Goal: Information Seeking & Learning: Find specific fact

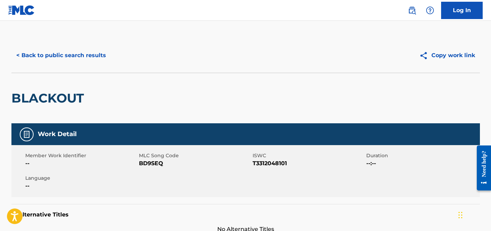
click at [55, 53] on button "< Back to public search results" at bounding box center [61, 55] width 100 height 17
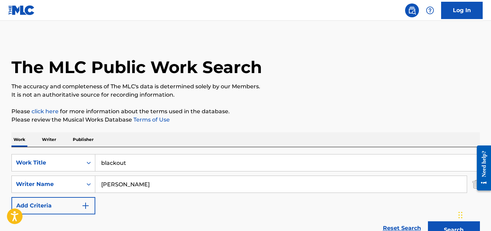
scroll to position [104, 0]
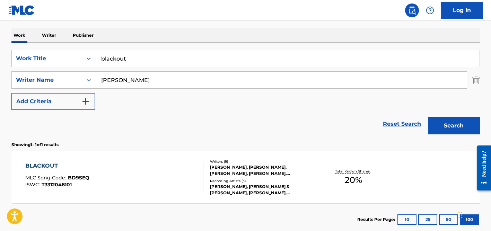
click at [135, 58] on input "blackout" at bounding box center [287, 58] width 385 height 17
paste input "La Diablesa del rock"
type input "La Diablesa del rock"
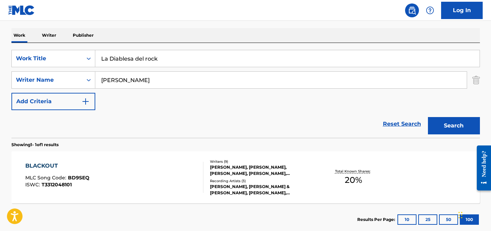
click at [128, 77] on input "[PERSON_NAME]" at bounding box center [281, 80] width 372 height 17
click at [428, 117] on button "Search" at bounding box center [454, 125] width 52 height 17
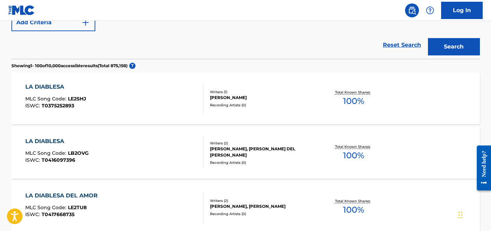
scroll to position [0, 0]
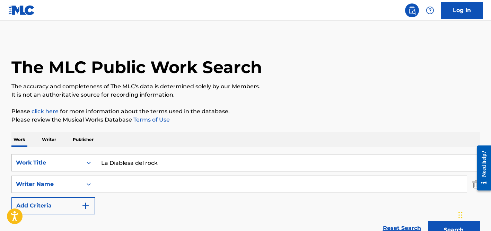
click at [132, 159] on input "La Diablesa del rock" at bounding box center [287, 163] width 385 height 17
paste input "3am"
type input "3am"
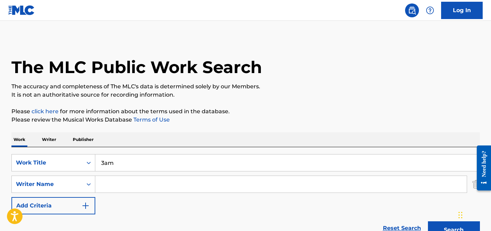
click at [132, 179] on input "Search Form" at bounding box center [281, 184] width 372 height 17
type input "daldal"
click at [428, 222] on button "Search" at bounding box center [454, 230] width 52 height 17
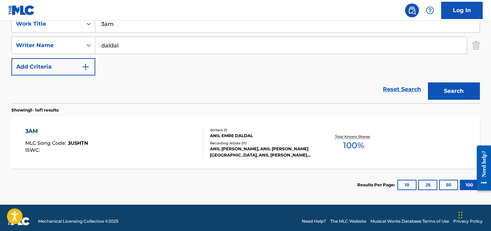
scroll to position [146, 0]
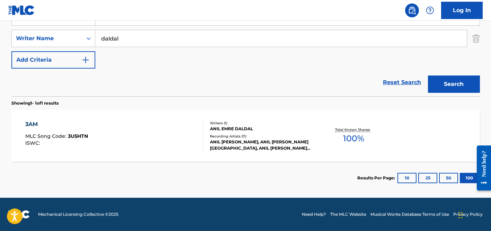
click at [232, 134] on div "Recording Artists ( 11 )" at bounding box center [262, 136] width 105 height 5
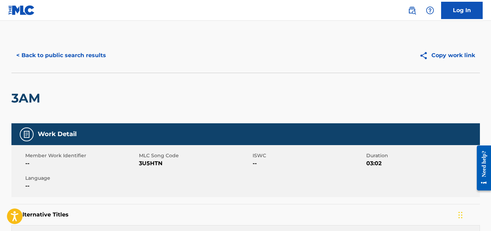
click at [106, 58] on button "< Back to public search results" at bounding box center [61, 55] width 100 height 17
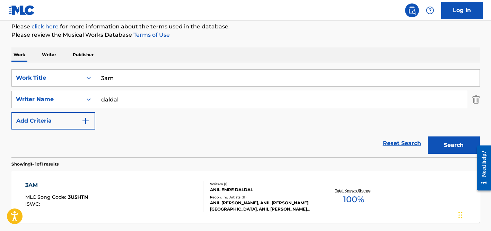
scroll to position [69, 0]
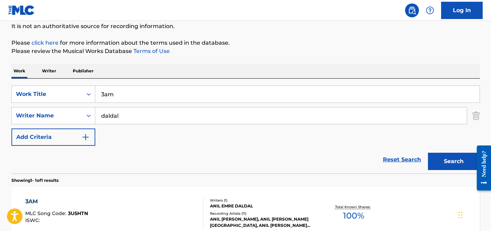
click at [123, 88] on input "3am" at bounding box center [287, 94] width 385 height 17
paste input "Bopanna Tries To Commits Suicide"
type input "Bopanna Tries To Commits Suicide"
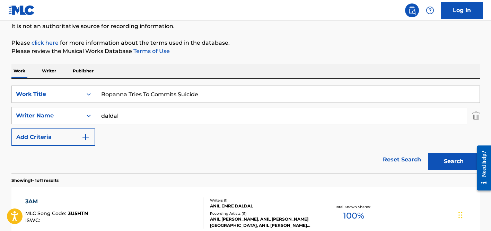
click at [128, 111] on input "daldal" at bounding box center [281, 116] width 372 height 17
click at [428, 153] on button "Search" at bounding box center [454, 161] width 52 height 17
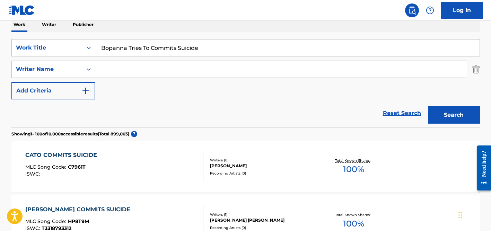
scroll to position [101, 0]
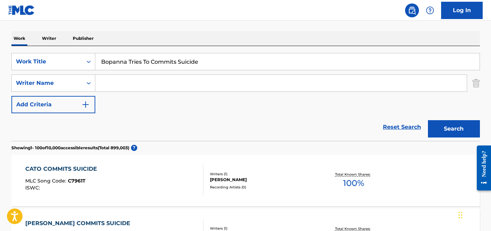
click at [141, 62] on input "Bopanna Tries To Commits Suicide" at bounding box center [287, 61] width 385 height 17
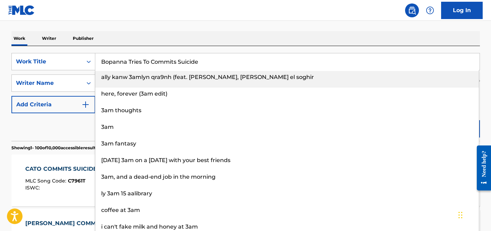
click at [141, 62] on input "Bopanna Tries To Commits Suicide" at bounding box center [287, 61] width 385 height 17
paste input "[PERSON_NAME] Birthday"
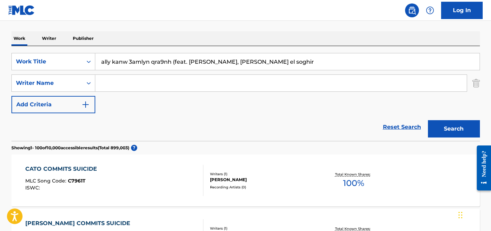
click at [141, 61] on input "ally kanw 3amlyn qra9nh (feat. [PERSON_NAME], [PERSON_NAME] el soghir" at bounding box center [287, 61] width 385 height 17
paste input "[PERSON_NAME] Birthday"
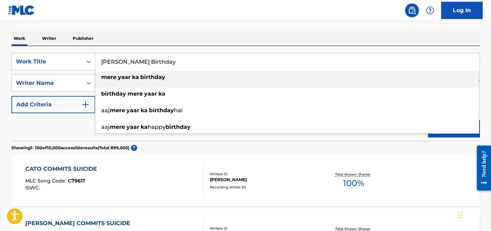
type input "[PERSON_NAME] Birthday"
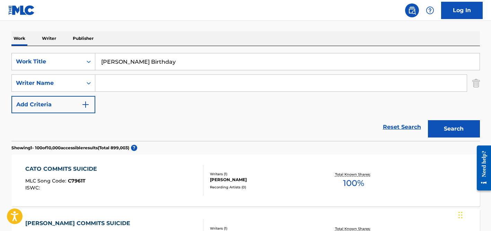
click at [149, 13] on nav "Log In" at bounding box center [245, 10] width 491 height 21
click at [149, 93] on div "SearchWithCriteria08e9da27-e66e-4657-b124-8e6c01b2297c Work Title Mere Yaar Ka …" at bounding box center [245, 83] width 469 height 60
click at [148, 91] on input "Search Form" at bounding box center [281, 83] width 372 height 17
click at [428, 120] on button "Search" at bounding box center [454, 128] width 52 height 17
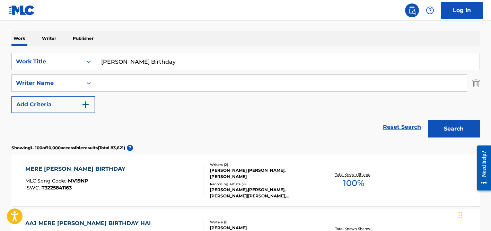
scroll to position [100, 0]
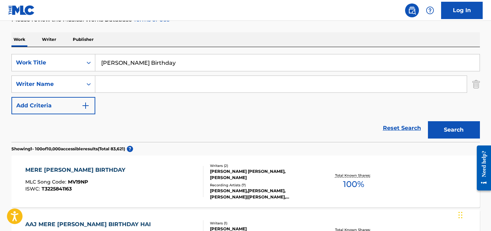
click at [239, 176] on div "[PERSON_NAME] [PERSON_NAME], [PERSON_NAME]" at bounding box center [262, 175] width 105 height 12
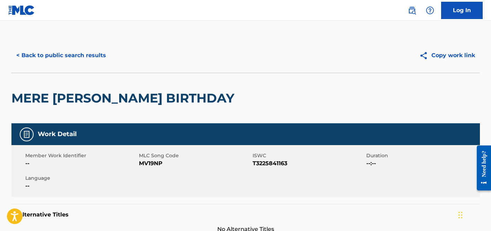
click at [91, 56] on button "< Back to public search results" at bounding box center [61, 55] width 100 height 17
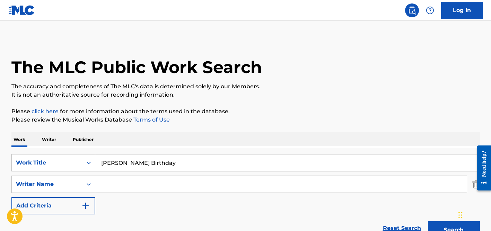
scroll to position [100, 0]
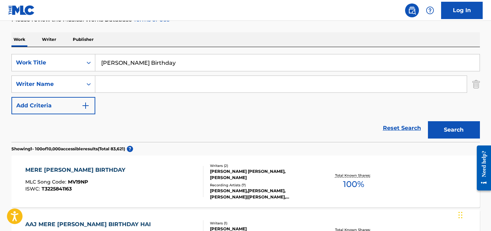
click at [148, 62] on input "[PERSON_NAME] Birthday" at bounding box center [287, 62] width 385 height 17
paste input "[PERSON_NAME] Nadhi"
type input "[PERSON_NAME] Nadhi"
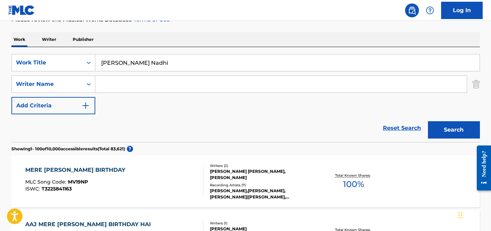
click at [428, 121] on button "Search" at bounding box center [454, 129] width 52 height 17
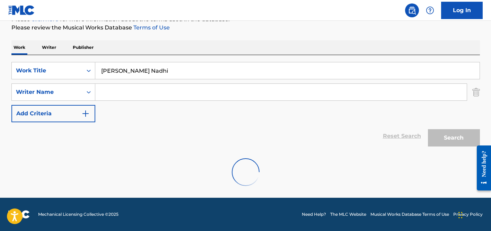
scroll to position [92, 0]
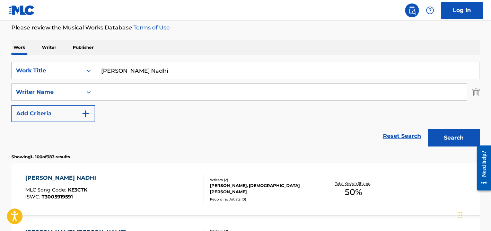
click at [63, 132] on div "Reset Search Search" at bounding box center [245, 136] width 469 height 28
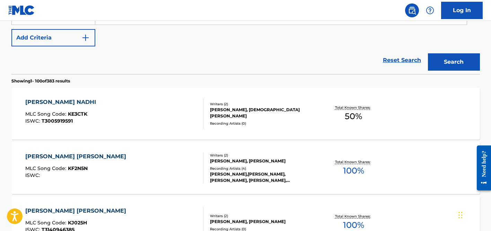
scroll to position [169, 0]
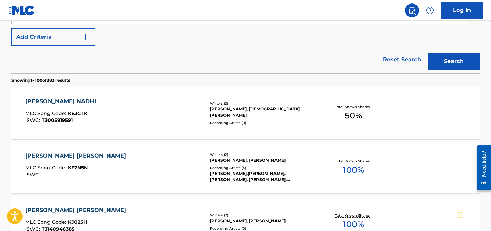
click at [237, 115] on div "[PERSON_NAME], [DEMOGRAPHIC_DATA][PERSON_NAME]" at bounding box center [262, 112] width 105 height 12
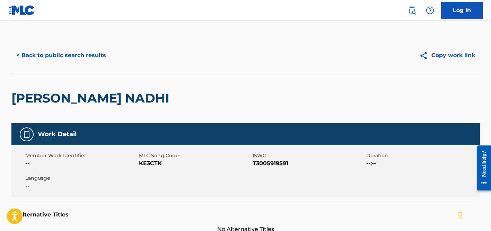
click at [84, 59] on button "< Back to public search results" at bounding box center [61, 55] width 100 height 17
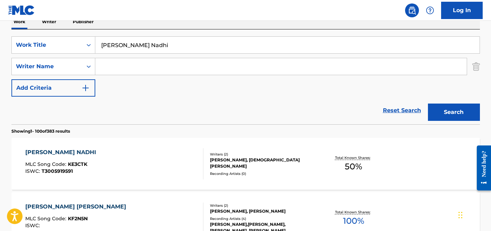
scroll to position [117, 0]
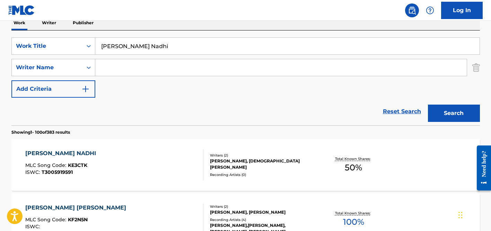
click at [131, 43] on input "[PERSON_NAME] Nadhi" at bounding box center [287, 46] width 385 height 17
paste input "Rediya Ke Telwa"
type input "Rediya Ke Telwa"
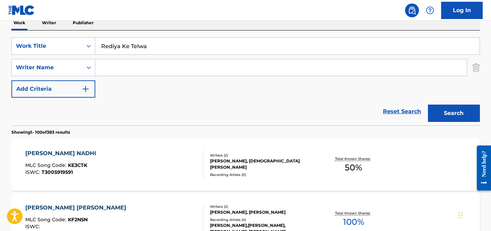
click at [428, 105] on button "Search" at bounding box center [454, 113] width 52 height 17
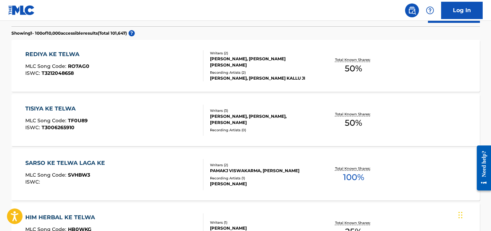
scroll to position [226, 0]
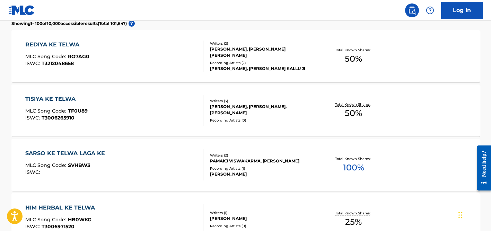
click at [244, 77] on div "REDIYA KE TELWA MLC Song Code : RO7AG0 ISWC : T3212048658 Writers ( 2 ) [PERSON…" at bounding box center [245, 56] width 469 height 52
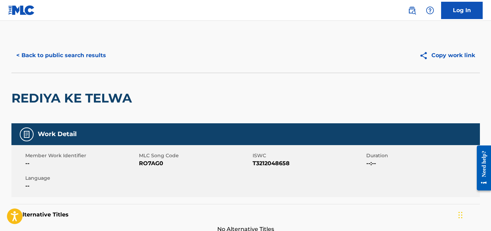
click at [83, 60] on button "< Back to public search results" at bounding box center [61, 55] width 100 height 17
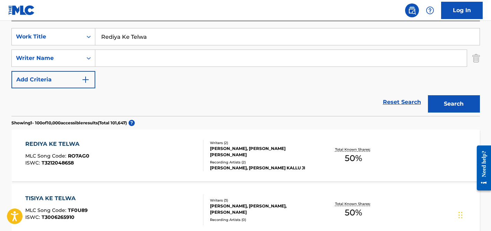
scroll to position [125, 0]
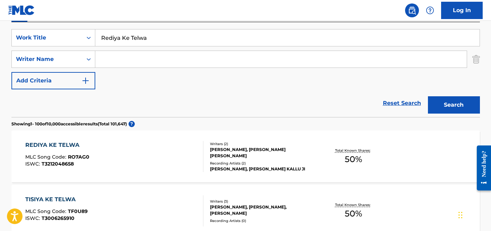
click at [143, 45] on input "Rediya Ke Telwa" at bounding box center [287, 37] width 385 height 17
paste input "Opa Cup"
type input "Opa Cupa"
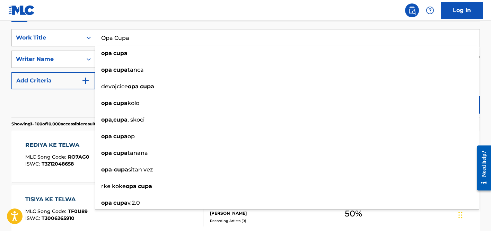
click at [59, 91] on div "Reset Search Search" at bounding box center [245, 103] width 469 height 28
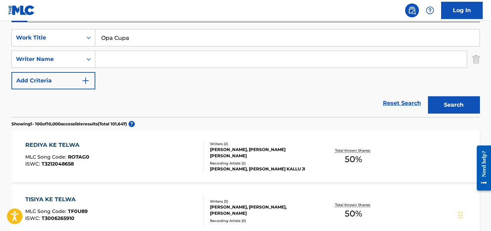
click at [144, 60] on input "Search Form" at bounding box center [281, 59] width 372 height 17
paste input "[PERSON_NAME]"
type input "[PERSON_NAME]"
click at [428, 96] on button "Search" at bounding box center [454, 104] width 52 height 17
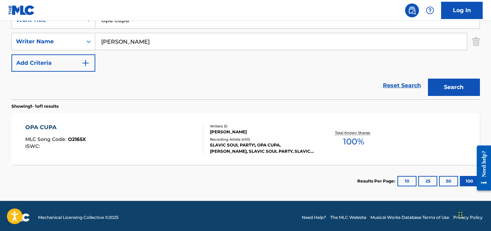
scroll to position [146, 0]
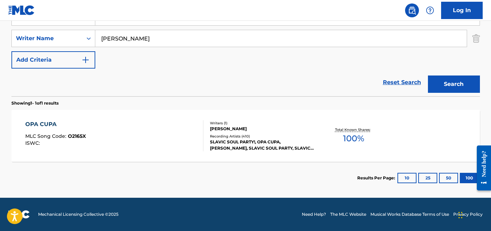
click at [244, 143] on div "SLAVIC SOUL PARTY!, OPA CUPA, [PERSON_NAME], SLAVIC SOUL PARTY, SLAVIC SOUL PAR…" at bounding box center [262, 145] width 105 height 12
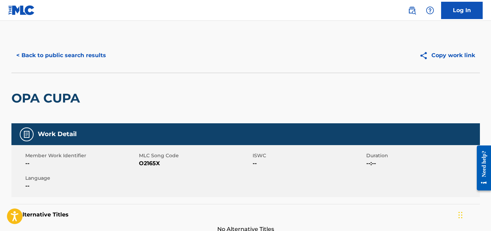
click at [95, 54] on button "< Back to public search results" at bounding box center [61, 55] width 100 height 17
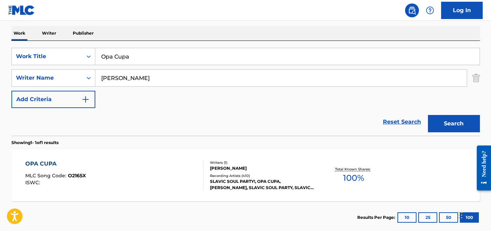
scroll to position [105, 0]
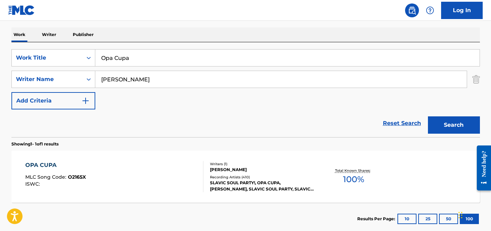
click at [122, 80] on input "[PERSON_NAME]" at bounding box center [281, 79] width 372 height 17
paste input "Atilla"
type input "Atilla"
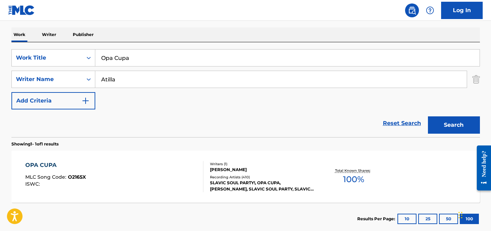
click at [122, 65] on input "Opa Cupa" at bounding box center [287, 58] width 385 height 17
type input "intro"
click at [428, 117] on button "Search" at bounding box center [454, 125] width 52 height 17
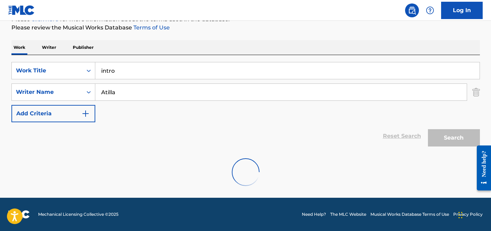
scroll to position [92, 0]
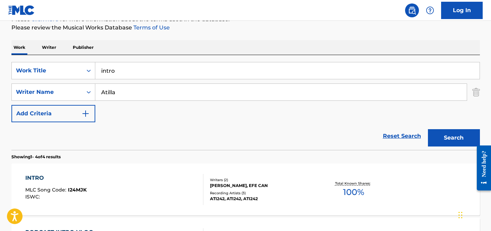
click at [169, 47] on div "Work Writer Publisher" at bounding box center [245, 47] width 469 height 15
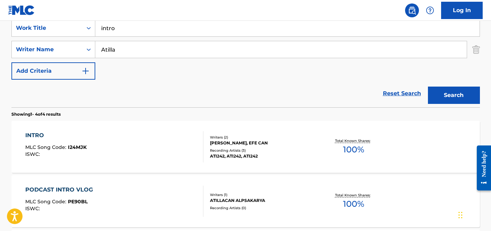
scroll to position [136, 0]
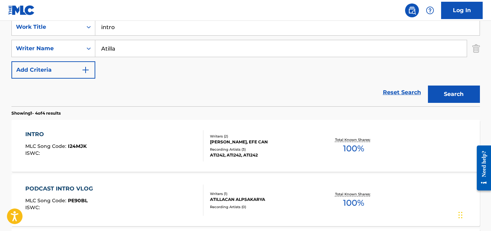
click at [234, 146] on div "Writers ( 2 ) [PERSON_NAME], EFE CAN Recording Artists ( 3 ) ATI242, ATI242, AT…" at bounding box center [259, 146] width 111 height 25
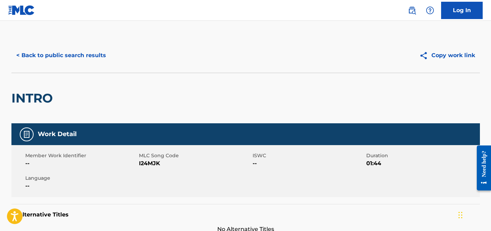
click at [70, 57] on button "< Back to public search results" at bounding box center [61, 55] width 100 height 17
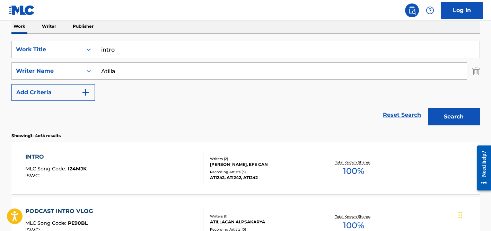
scroll to position [71, 0]
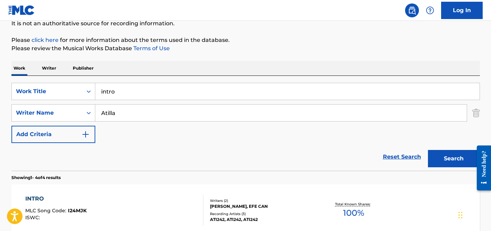
click at [130, 112] on input "Atilla" at bounding box center [281, 113] width 372 height 17
type input "o"
type input "[PERSON_NAME]"
click at [133, 95] on input "intro" at bounding box center [287, 91] width 385 height 17
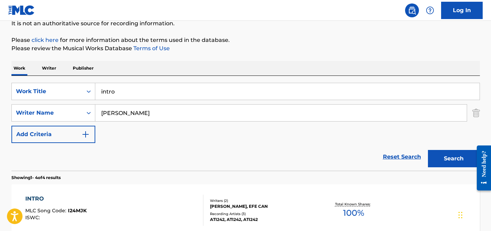
click at [133, 95] on input "intro" at bounding box center [287, 91] width 385 height 17
paste input "Crystal Clouds"
click at [428, 150] on button "Search" at bounding box center [454, 158] width 52 height 17
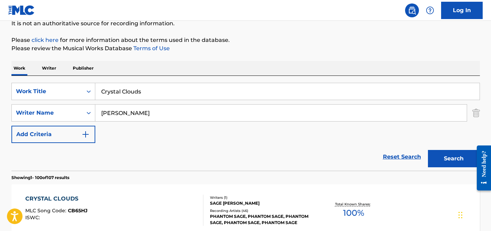
click at [133, 94] on input "Crystal Clouds" at bounding box center [287, 91] width 385 height 17
paste input "[PERSON_NAME] Japu [PERSON_NAME] Mala"
type input "[PERSON_NAME] Japu [PERSON_NAME] Mala"
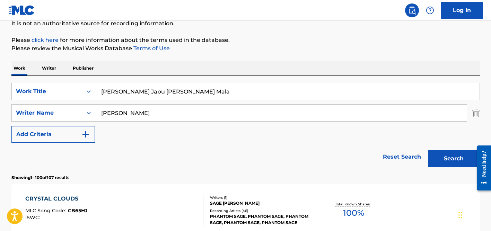
click at [139, 115] on input "[PERSON_NAME]" at bounding box center [281, 113] width 372 height 17
type input "rajput"
click at [428, 150] on button "Search" at bounding box center [454, 158] width 52 height 17
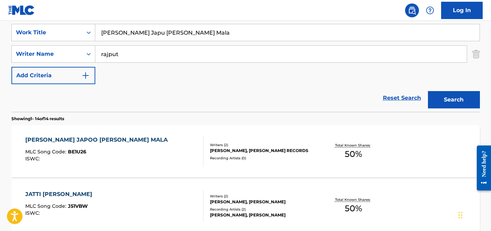
scroll to position [131, 0]
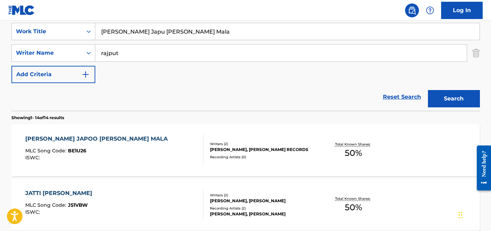
click at [150, 29] on input "[PERSON_NAME] Japu [PERSON_NAME] Mala" at bounding box center [287, 31] width 385 height 17
type input "t"
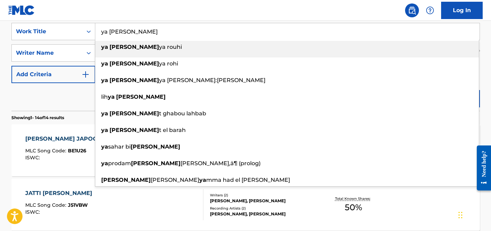
type input "ya [PERSON_NAME]"
click at [84, 92] on div "Reset Search Search" at bounding box center [245, 97] width 469 height 28
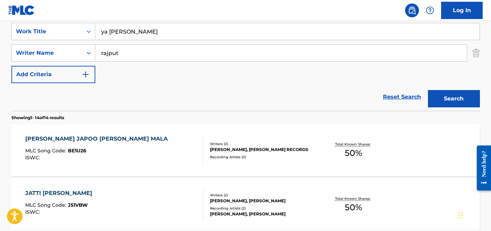
click at [127, 54] on input "rajput" at bounding box center [281, 53] width 372 height 17
paste input "[PERSON_NAME]"
drag, startPoint x: 115, startPoint y: 52, endPoint x: 89, endPoint y: 47, distance: 26.5
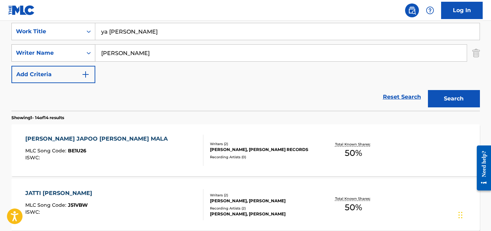
click at [89, 48] on div "SearchWithCriteria3f9d688b-0c87-4528-af52-234dd7fbaa15 Writer Name [PERSON_NAME]" at bounding box center [245, 52] width 469 height 17
type input "Mlih"
click at [428, 90] on button "Search" at bounding box center [454, 98] width 52 height 17
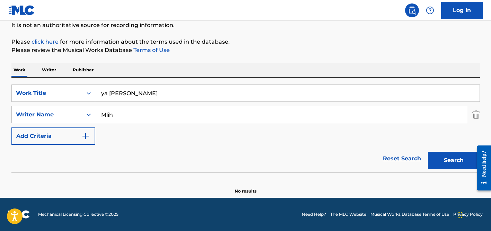
scroll to position [70, 0]
click at [107, 113] on input "Mlih" at bounding box center [281, 114] width 372 height 17
click at [115, 96] on input "ya [PERSON_NAME]" at bounding box center [287, 93] width 385 height 17
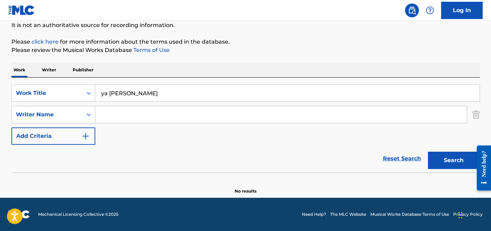
click at [115, 96] on input "ya [PERSON_NAME]" at bounding box center [287, 93] width 385 height 17
paste input "Plage Coquillage (First Kiss Song)"
click at [428, 152] on button "Search" at bounding box center [454, 160] width 52 height 17
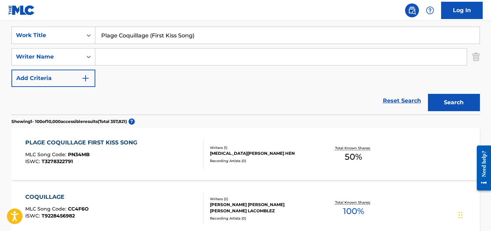
scroll to position [105, 0]
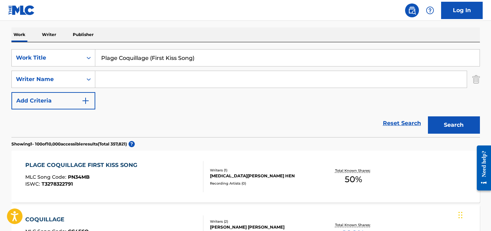
click at [147, 52] on input "Plage Coquillage (First Kiss Song)" at bounding box center [287, 58] width 385 height 17
paste input "Ya '[PERSON_NAME]"
click at [173, 90] on div "SearchWithCriteria08e9da27-e66e-4657-b124-8e6c01b2297c Work Title Ya '[PERSON_N…" at bounding box center [245, 79] width 469 height 60
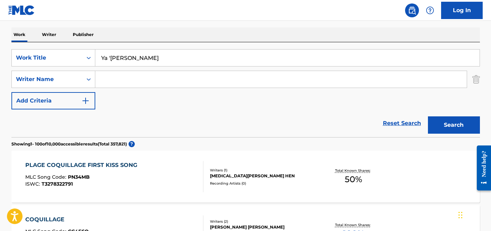
click at [169, 79] on input "Search Form" at bounding box center [281, 79] width 372 height 17
click at [428, 117] on button "Search" at bounding box center [454, 125] width 52 height 17
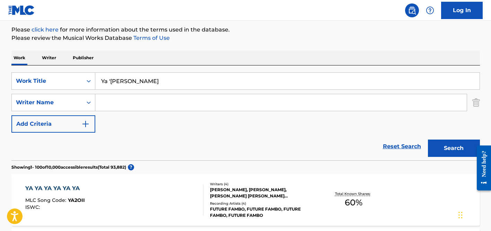
scroll to position [0, 0]
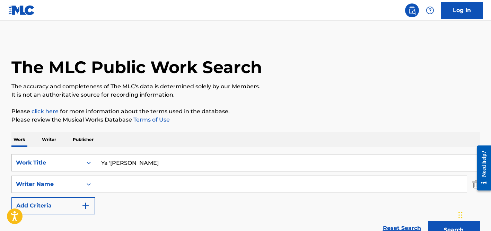
click at [126, 162] on input "Ya '[PERSON_NAME]" at bounding box center [287, 163] width 385 height 17
paste input "IBICF"
click at [428, 222] on button "Search" at bounding box center [454, 230] width 52 height 17
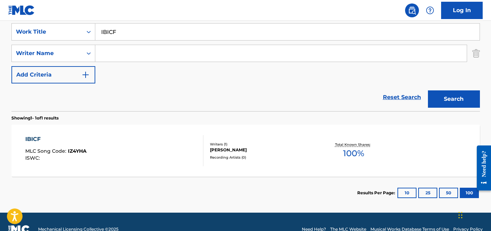
scroll to position [133, 0]
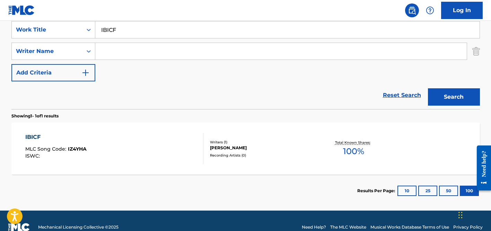
click at [128, 29] on input "IBICF" at bounding box center [287, 30] width 385 height 17
paste input "dằm [PERSON_NAME]"
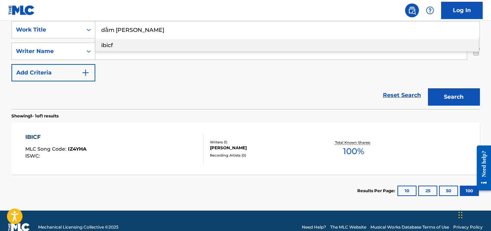
click at [108, 29] on input "dằm [PERSON_NAME]" at bounding box center [287, 30] width 385 height 17
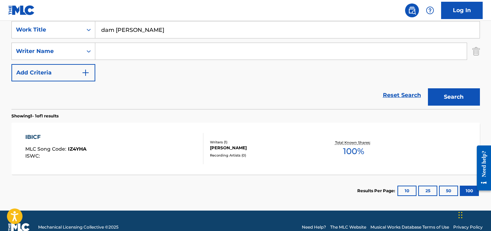
type input "dam [PERSON_NAME]"
click at [428, 88] on button "Search" at bounding box center [454, 96] width 52 height 17
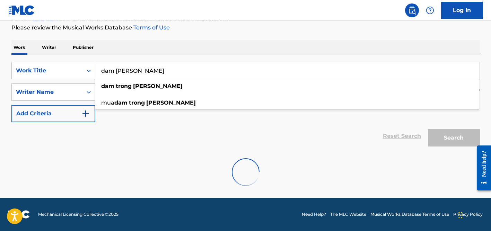
click at [113, 131] on div "Reset Search Search" at bounding box center [245, 136] width 469 height 28
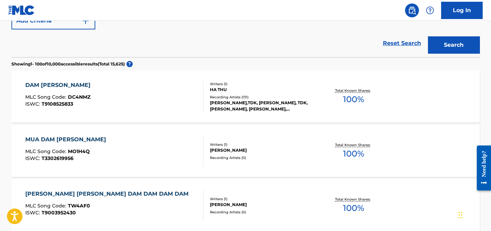
scroll to position [230, 0]
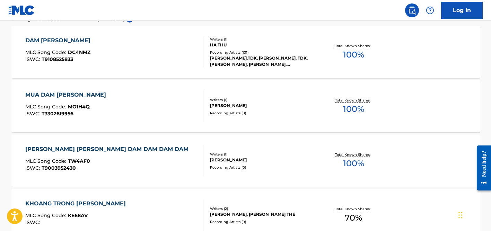
click at [229, 66] on div "[PERSON_NAME],TDK, [PERSON_NAME], TDK, [PERSON_NAME], [PERSON_NAME], [PERSON_NA…" at bounding box center [262, 61] width 105 height 12
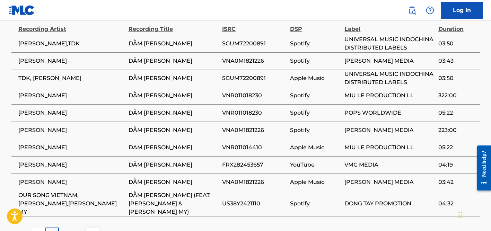
scroll to position [461, 0]
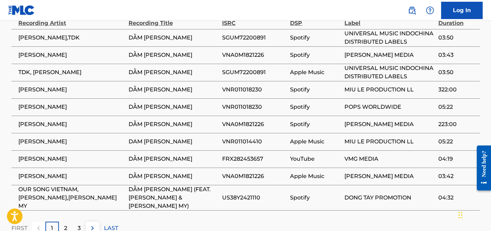
click at [45, 155] on span "[PERSON_NAME]" at bounding box center [71, 159] width 107 height 8
copy div "[PERSON_NAME]"
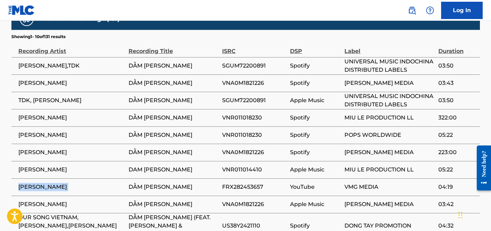
scroll to position [436, 0]
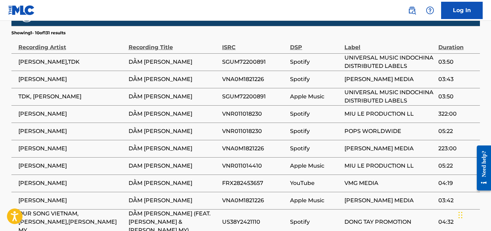
click at [30, 110] on span "[PERSON_NAME]" at bounding box center [71, 114] width 107 height 8
copy div "[PERSON_NAME]"
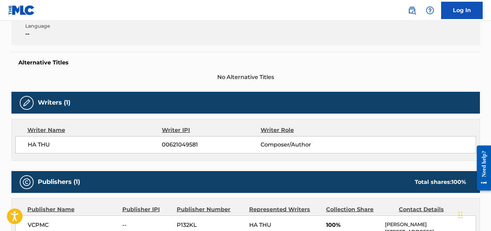
scroll to position [0, 0]
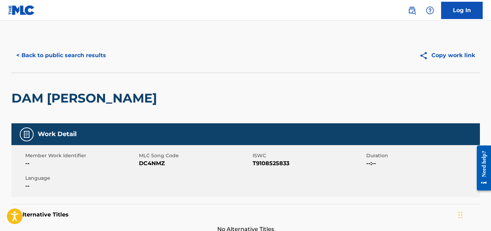
click at [93, 55] on button "< Back to public search results" at bounding box center [61, 55] width 100 height 17
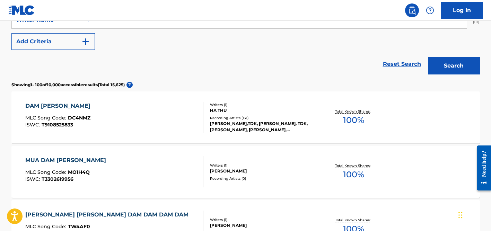
scroll to position [143, 0]
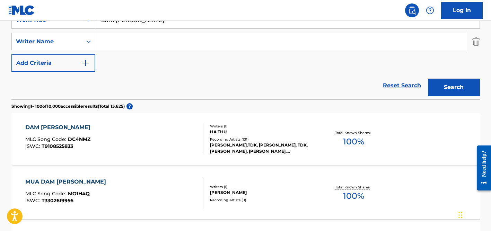
click at [130, 26] on input "dam [PERSON_NAME]" at bounding box center [287, 20] width 385 height 17
paste input "Na Treta Grita Meu Vulgo"
click at [428, 79] on button "Search" at bounding box center [454, 87] width 52 height 17
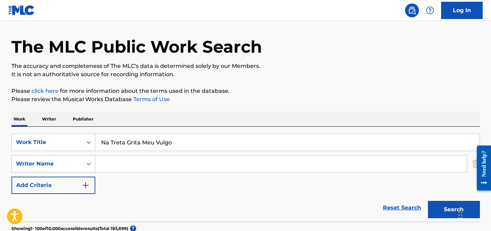
scroll to position [19, 0]
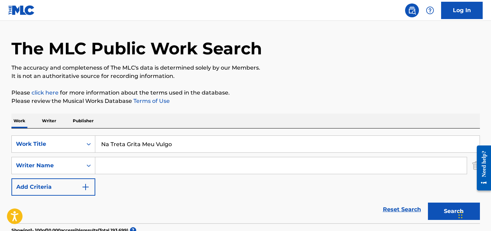
click at [146, 142] on input "Na Treta Grita Meu Vulgo" at bounding box center [287, 144] width 385 height 17
paste input "Phone [PERSON_NAME]"
click at [428, 203] on button "Search" at bounding box center [454, 211] width 52 height 17
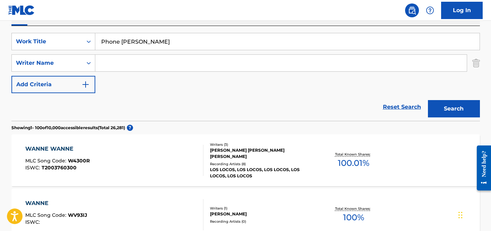
scroll to position [120, 0]
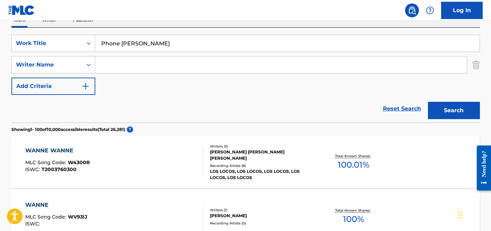
click at [135, 48] on input "Phone [PERSON_NAME]" at bounding box center [287, 43] width 385 height 17
paste input "akadge Haryane Ka Route"
type input "Pakadge Haryane Ka Route"
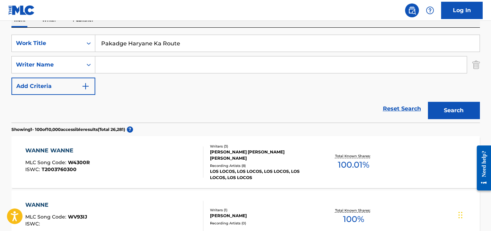
click at [428, 102] on button "Search" at bounding box center [454, 110] width 52 height 17
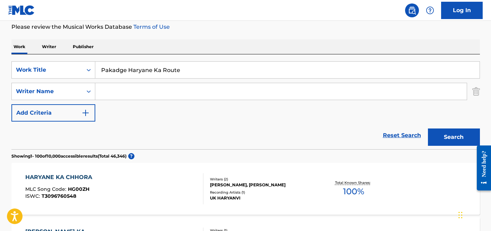
scroll to position [0, 0]
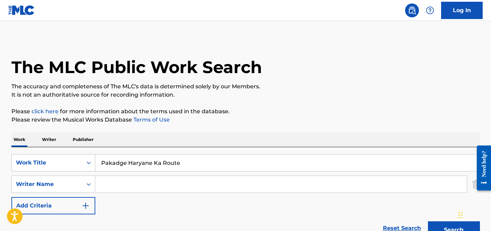
click at [138, 187] on input "Search Form" at bounding box center [281, 184] width 372 height 17
paste input "[PERSON_NAME]"
drag, startPoint x: 127, startPoint y: 183, endPoint x: 80, endPoint y: 177, distance: 46.6
click at [80, 177] on div "SearchWithCriteria3f9d688b-0c87-4528-af52-234dd7fbaa15 Writer Name [PERSON_NAME]" at bounding box center [245, 184] width 469 height 17
type input "[PERSON_NAME]"
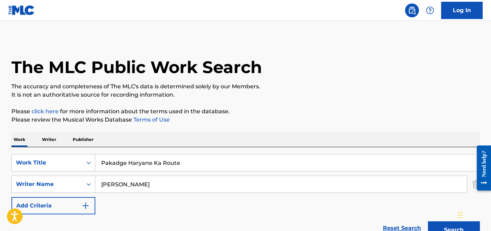
click at [109, 160] on input "Pakadge Haryane Ka Route" at bounding box center [287, 163] width 385 height 17
type input "workin"
click at [151, 69] on h1 "The MLC Public Work Search" at bounding box center [136, 67] width 251 height 21
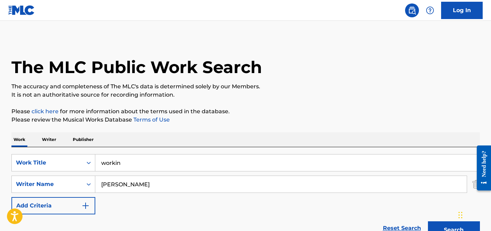
click at [143, 192] on input "[PERSON_NAME]" at bounding box center [281, 184] width 372 height 17
click at [428, 222] on button "Search" at bounding box center [454, 230] width 52 height 17
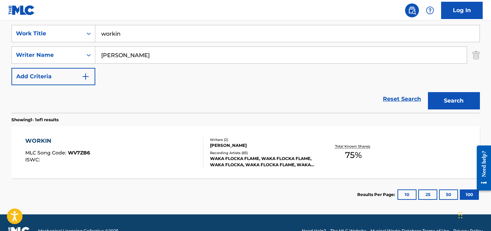
scroll to position [134, 0]
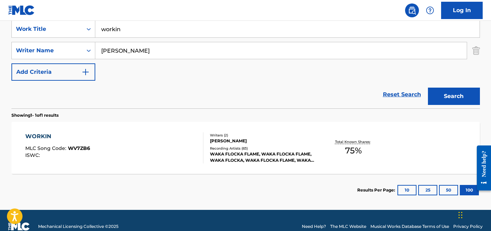
click at [235, 158] on div "WAKA FLOCKA FLAME, WAKA FLOCKA FLAME, WAKA FLOCKA, WAKA FLOCKA FLAME, WAKA FLOC…" at bounding box center [262, 157] width 105 height 12
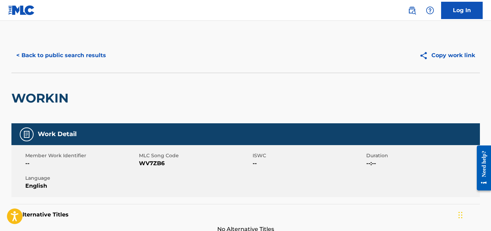
click at [85, 59] on button "< Back to public search results" at bounding box center [61, 55] width 100 height 17
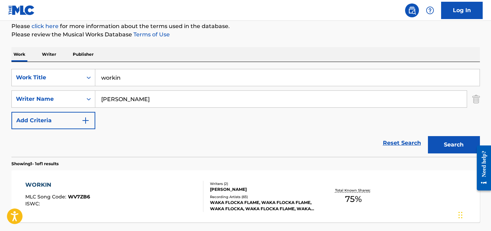
scroll to position [84, 0]
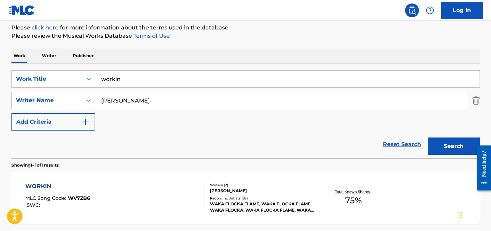
click at [139, 102] on input "[PERSON_NAME]" at bounding box center [281, 100] width 372 height 17
type input "[PERSON_NAME]"
click at [126, 76] on input "workin" at bounding box center [287, 79] width 385 height 17
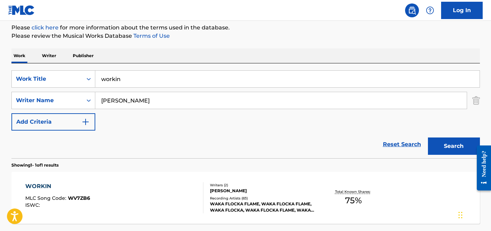
click at [126, 76] on input "workin" at bounding box center [287, 79] width 385 height 17
paste input "[PERSON_NAME] Al Mar"
type input "[PERSON_NAME] Al Mar"
click at [141, 99] on input "[PERSON_NAME]" at bounding box center [281, 100] width 372 height 17
click at [428, 138] on button "Search" at bounding box center [454, 146] width 52 height 17
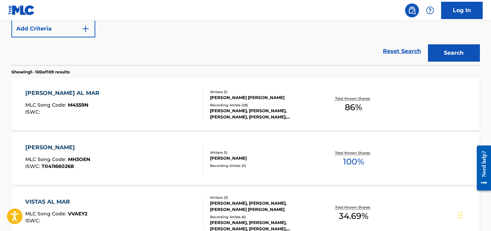
scroll to position [188, 0]
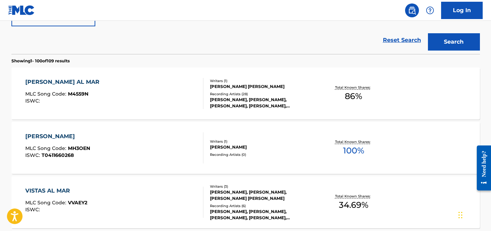
click at [231, 102] on div "[PERSON_NAME], [PERSON_NAME], [PERSON_NAME], [PERSON_NAME], [PERSON_NAME]" at bounding box center [262, 103] width 105 height 12
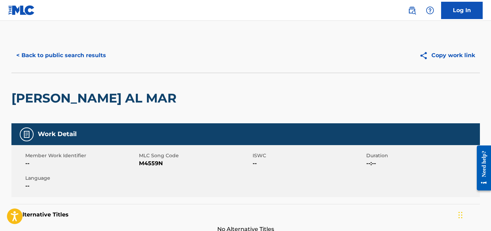
click at [90, 63] on button "< Back to public search results" at bounding box center [61, 55] width 100 height 17
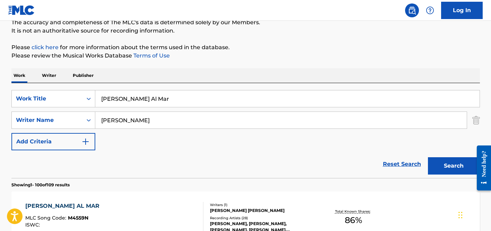
scroll to position [46, 0]
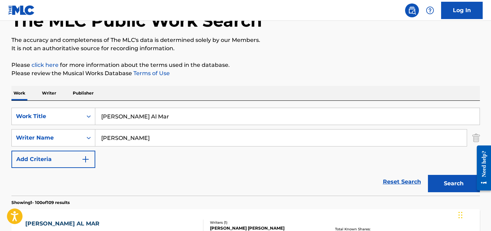
click at [140, 115] on input "[PERSON_NAME] Al Mar" at bounding box center [287, 116] width 385 height 17
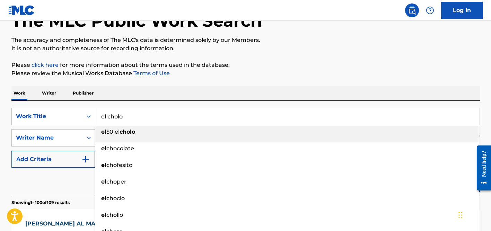
type input "el cholo"
click at [181, 100] on div "Work Writer Publisher" at bounding box center [245, 93] width 469 height 15
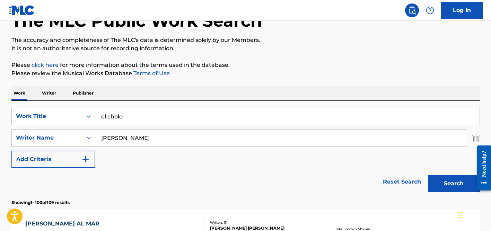
click at [138, 143] on input "[PERSON_NAME]" at bounding box center [281, 138] width 372 height 17
paste input "[PERSON_NAME] [PERSON_NAME] [PERSON_NAME]"
drag, startPoint x: 168, startPoint y: 138, endPoint x: 60, endPoint y: 138, distance: 108.2
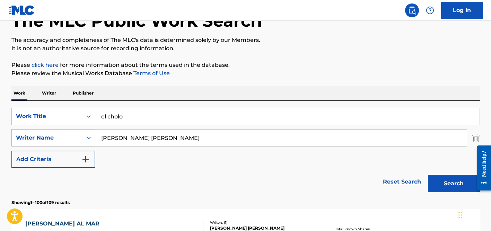
click at [60, 138] on div "SearchWithCriteria3f9d688b-0c87-4528-af52-234dd7fbaa15 Writer Name [PERSON_NAME…" at bounding box center [245, 137] width 469 height 17
type input "[PERSON_NAME]"
click at [428, 175] on button "Search" at bounding box center [454, 183] width 52 height 17
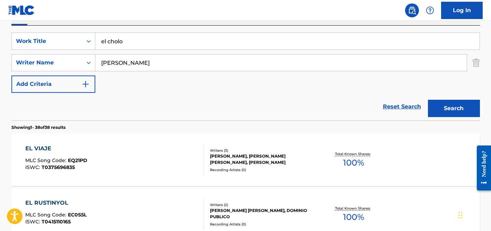
scroll to position [137, 0]
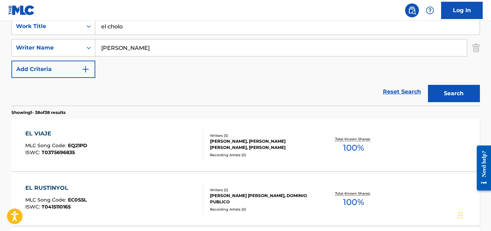
click at [147, 29] on input "el cholo" at bounding box center [287, 26] width 385 height 17
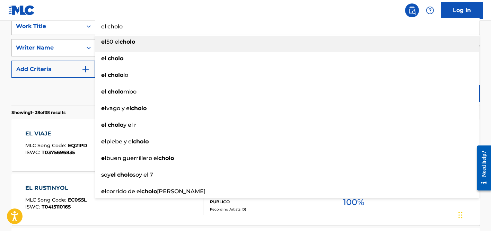
click at [147, 29] on input "el cholo" at bounding box center [287, 26] width 385 height 17
paste input "Bülbül"
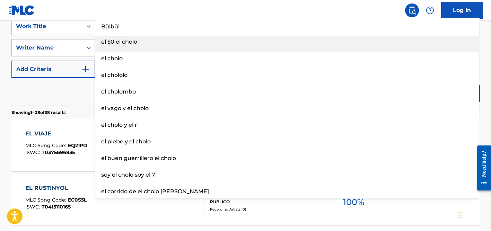
click at [117, 26] on input "Bülbül" at bounding box center [287, 26] width 385 height 17
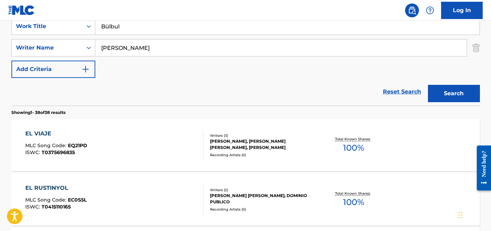
click at [109, 27] on input "Bülbul" at bounding box center [287, 26] width 385 height 17
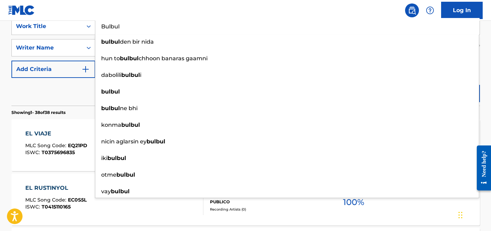
type input "Bulbul"
click at [78, 84] on div "Reset Search Search" at bounding box center [245, 92] width 469 height 28
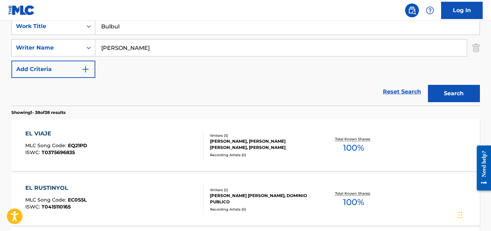
click at [115, 45] on input "[PERSON_NAME]" at bounding box center [281, 48] width 372 height 17
click at [428, 85] on button "Search" at bounding box center [454, 93] width 52 height 17
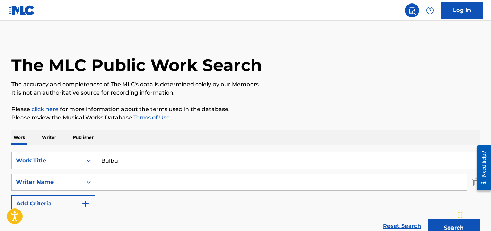
scroll to position [0, 0]
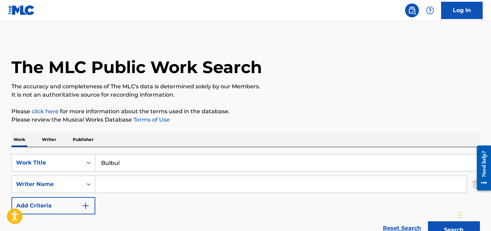
click at [134, 167] on input "Bulbul" at bounding box center [287, 163] width 385 height 17
paste input "Esperanzas"
type input "Esperanzas"
click at [134, 177] on input "Search Form" at bounding box center [281, 184] width 372 height 17
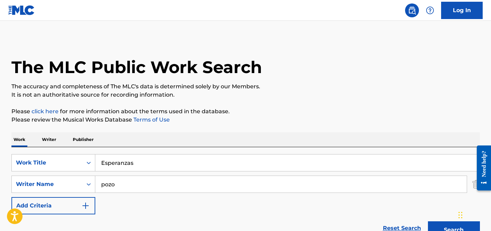
type input "pozo"
click at [428, 222] on button "Search" at bounding box center [454, 230] width 52 height 17
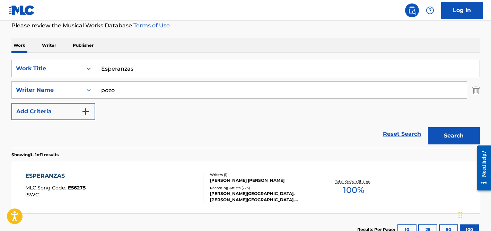
scroll to position [95, 0]
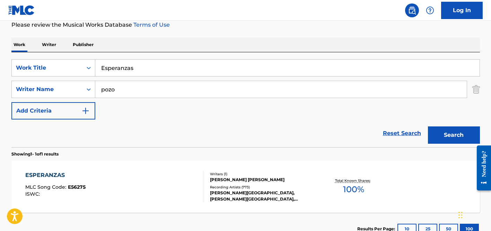
click at [221, 181] on div "[PERSON_NAME] [PERSON_NAME]" at bounding box center [262, 180] width 105 height 6
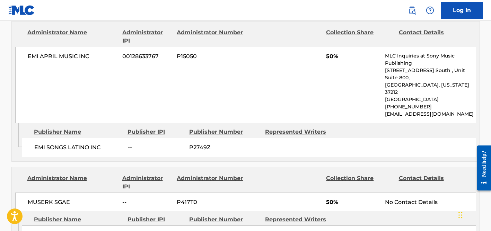
scroll to position [294, 0]
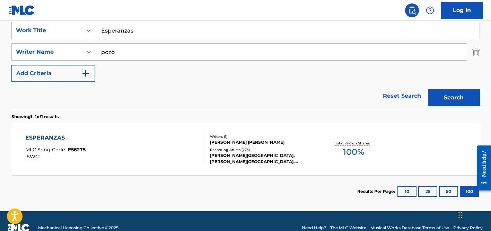
scroll to position [135, 0]
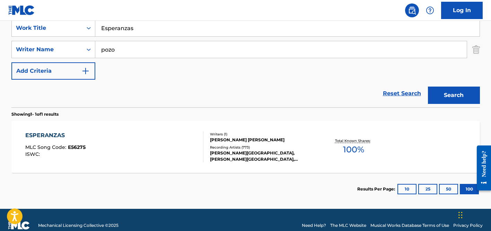
click at [145, 32] on input "Esperanzas" at bounding box center [287, 28] width 385 height 17
paste input "Mergulho, Pt. 1"
type input "Mergulho, Pt. 1"
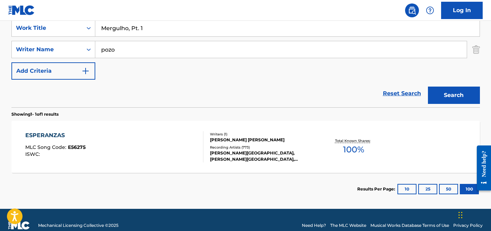
click at [136, 52] on input "pozo" at bounding box center [281, 49] width 372 height 17
click at [428, 87] on button "Search" at bounding box center [454, 95] width 52 height 17
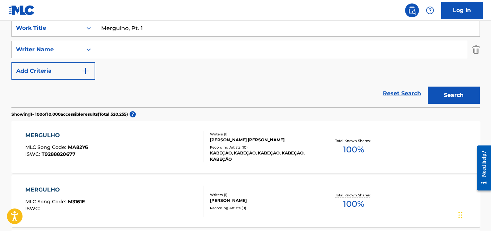
click at [147, 32] on input "Mergulho, Pt. 1" at bounding box center [287, 28] width 385 height 17
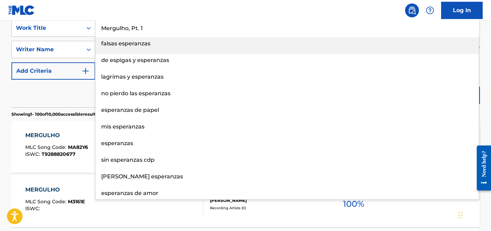
click at [147, 32] on input "Mergulho, Pt. 1" at bounding box center [287, 28] width 385 height 17
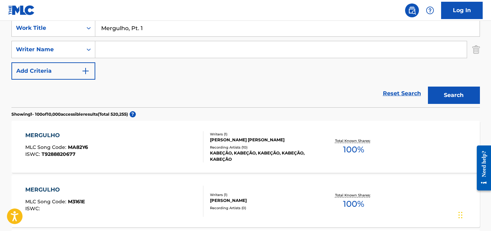
click at [175, 28] on input "Mergulho, Pt. 1" at bounding box center [287, 28] width 385 height 17
paste input "What’s This? What’s That?"
type input "What’s This? What’s That?"
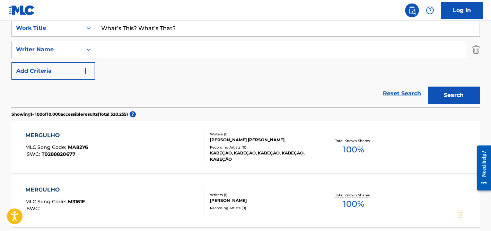
click at [428, 87] on button "Search" at bounding box center [454, 95] width 52 height 17
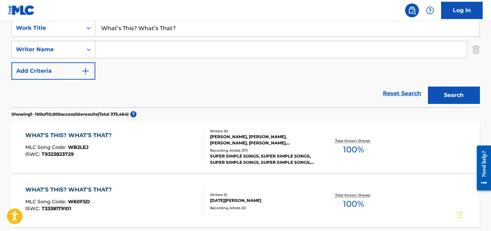
click at [258, 148] on div "Recording Artists ( 37 )" at bounding box center [262, 150] width 105 height 5
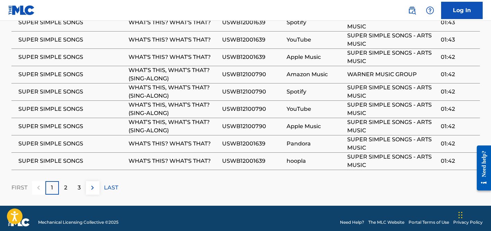
scroll to position [618, 0]
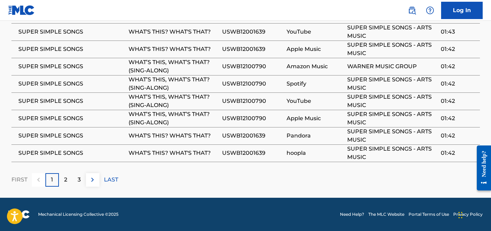
click at [67, 183] on p "2" at bounding box center [65, 180] width 3 height 8
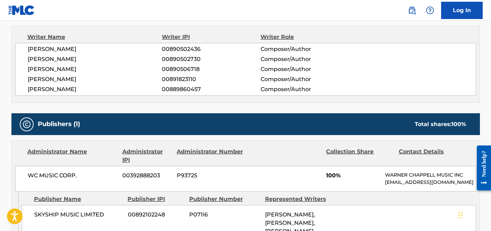
scroll to position [0, 0]
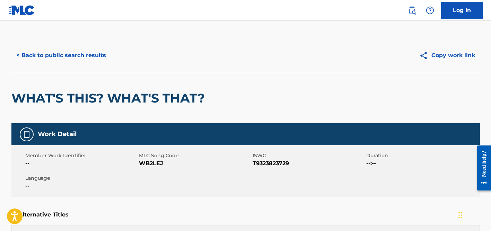
click at [102, 53] on button "< Back to public search results" at bounding box center [61, 55] width 100 height 17
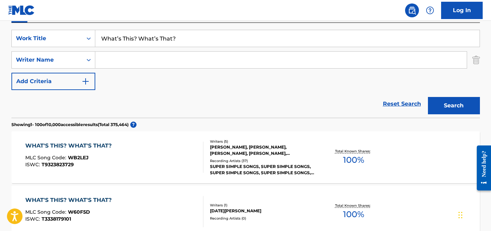
scroll to position [110, 0]
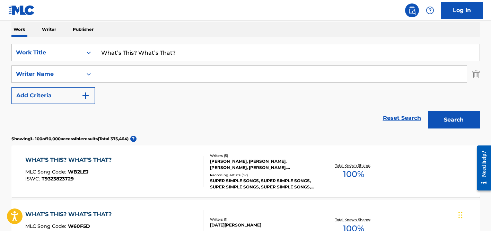
click at [132, 52] on input "What’s This? What’s That?" at bounding box center [287, 52] width 385 height 17
paste input "Always Love featuring [PERSON_NAME] (Stray Kids)"
click at [428, 111] on button "Search" at bounding box center [454, 119] width 52 height 17
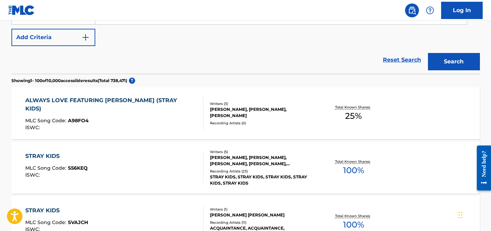
scroll to position [35, 0]
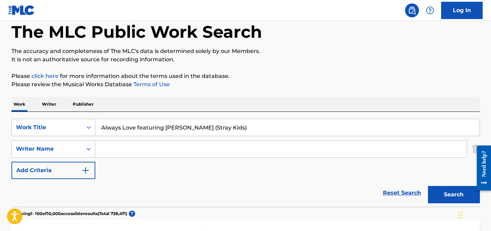
click at [133, 124] on input "Always Love featuring [PERSON_NAME] (Stray Kids)" at bounding box center [287, 127] width 385 height 17
paste input "Search Form"
type input "Always Love"
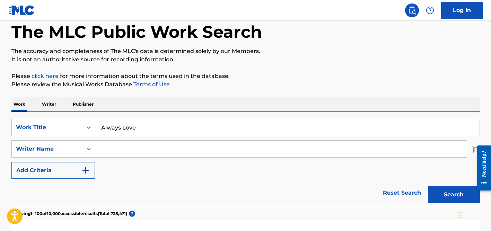
click at [136, 147] on input "Search Form" at bounding box center [281, 149] width 372 height 17
type input "[PERSON_NAME]"
click at [428, 186] on button "Search" at bounding box center [454, 194] width 52 height 17
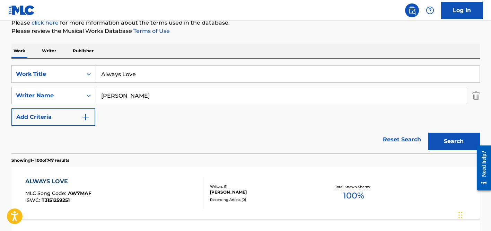
scroll to position [271, 0]
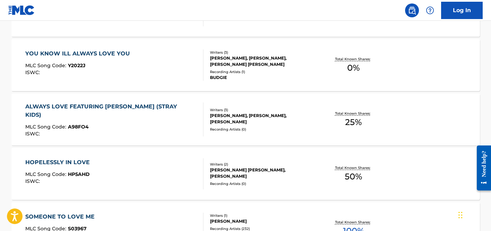
click at [219, 111] on div "Writers ( 3 )" at bounding box center [262, 110] width 105 height 5
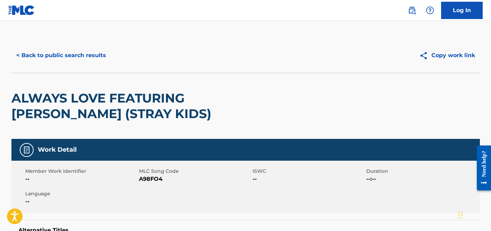
click at [71, 59] on button "< Back to public search results" at bounding box center [61, 55] width 100 height 17
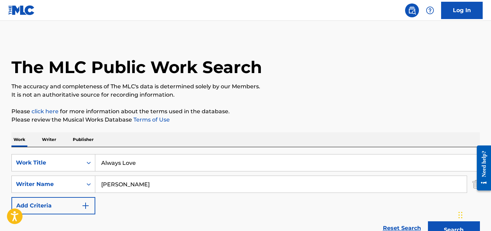
click at [120, 165] on input "Always Love" at bounding box center [287, 163] width 385 height 17
paste input "Battery of l"
type input "Battery of love"
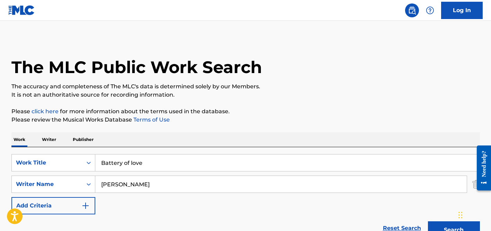
click at [123, 182] on input "[PERSON_NAME]" at bounding box center [281, 184] width 372 height 17
click at [428, 222] on button "Search" at bounding box center [454, 230] width 52 height 17
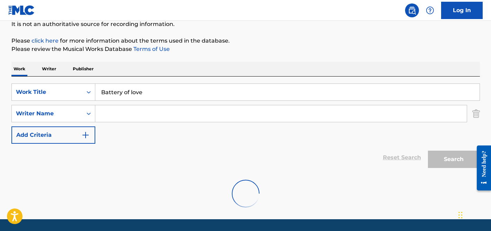
scroll to position [92, 0]
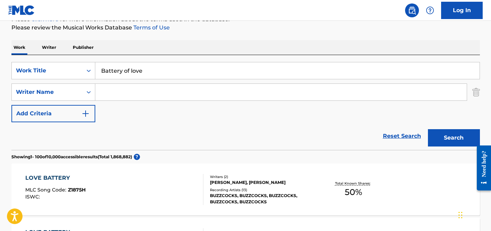
click at [132, 92] on input "Search Form" at bounding box center [281, 92] width 372 height 17
paste input "[PERSON_NAME]"
type input "[PERSON_NAME]"
click at [428, 129] on button "Search" at bounding box center [454, 137] width 52 height 17
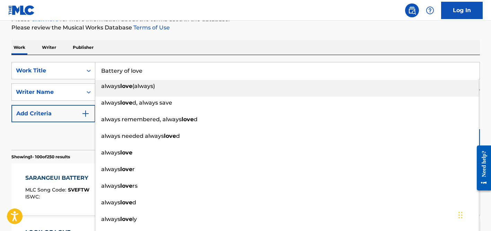
click at [162, 68] on input "Battery of love" at bounding box center [287, 70] width 385 height 17
paste input "Solamente Una Vez"
type input "Solamente Una Vez"
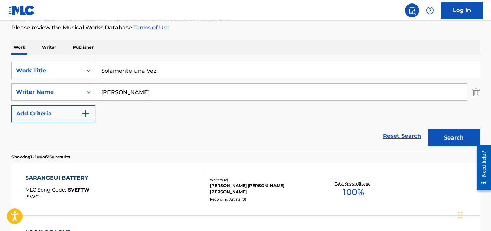
click at [183, 51] on div "Work Writer Publisher" at bounding box center [245, 47] width 469 height 15
click at [158, 94] on input "[PERSON_NAME]" at bounding box center [281, 92] width 372 height 17
type input "[PERSON_NAME]"
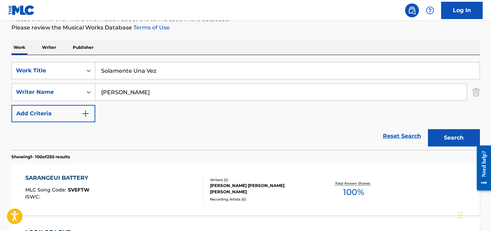
click at [428, 129] on button "Search" at bounding box center [454, 137] width 52 height 17
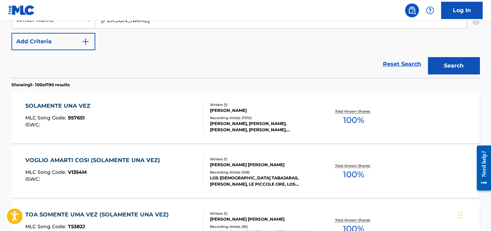
scroll to position [178, 0]
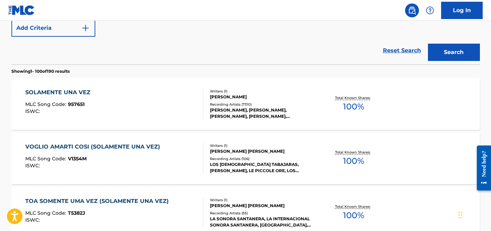
click at [225, 98] on div "[PERSON_NAME]" at bounding box center [262, 97] width 105 height 6
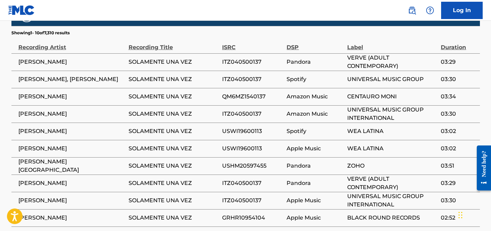
scroll to position [482, 0]
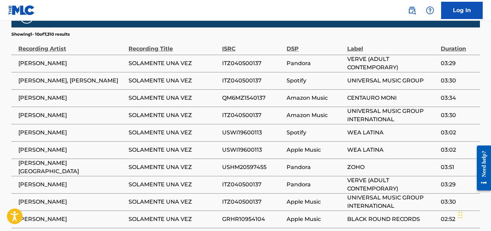
drag, startPoint x: 74, startPoint y: 79, endPoint x: 123, endPoint y: 79, distance: 49.6
click at [123, 79] on span "[PERSON_NAME], [PERSON_NAME]" at bounding box center [71, 81] width 107 height 8
copy span "[PERSON_NAME]"
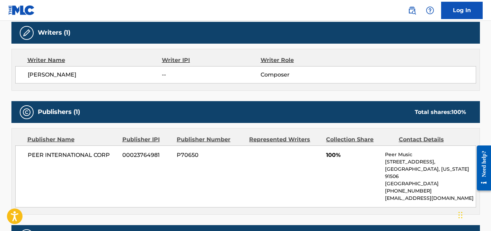
scroll to position [0, 0]
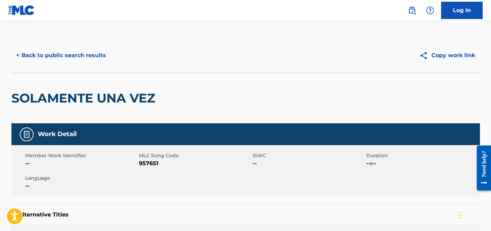
click at [92, 53] on button "< Back to public search results" at bounding box center [61, 55] width 100 height 17
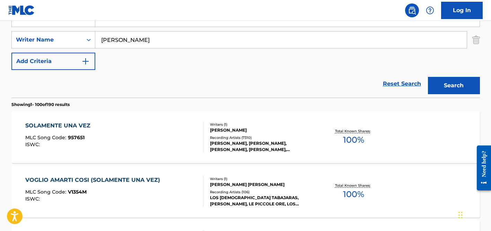
scroll to position [103, 0]
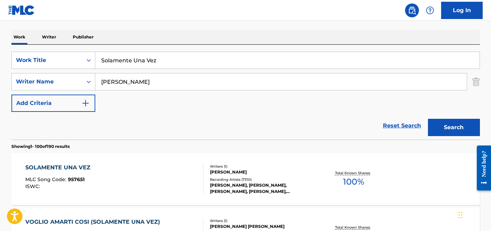
click at [153, 54] on input "Solamente Una Vez" at bounding box center [287, 60] width 385 height 17
paste input "Har Har [PERSON_NAME] [DEMOGRAPHIC_DATA]"
type input "Har Har [PERSON_NAME] [DEMOGRAPHIC_DATA]"
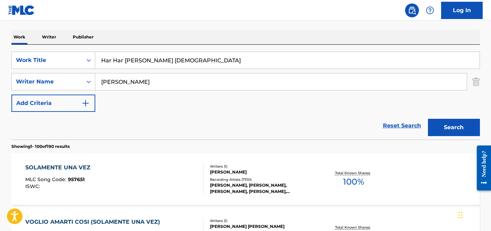
click at [143, 72] on div "SearchWithCriteria08e9da27-e66e-4657-b124-8e6c01b2297c Work Title Har Har [PERS…" at bounding box center [245, 82] width 469 height 60
click at [127, 76] on input "[PERSON_NAME]" at bounding box center [281, 82] width 372 height 17
click at [428, 119] on button "Search" at bounding box center [454, 127] width 52 height 17
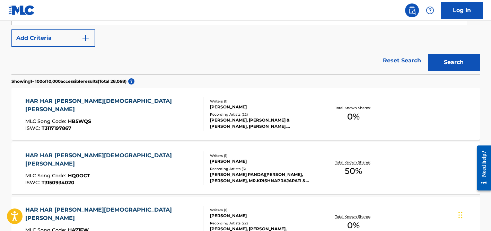
scroll to position [169, 0]
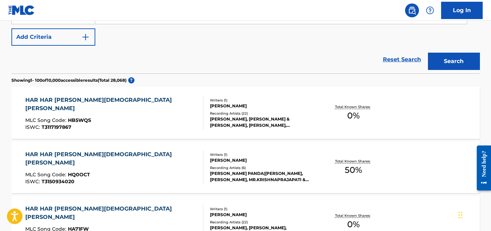
click at [243, 114] on div "Recording Artists ( 22 )" at bounding box center [262, 113] width 105 height 5
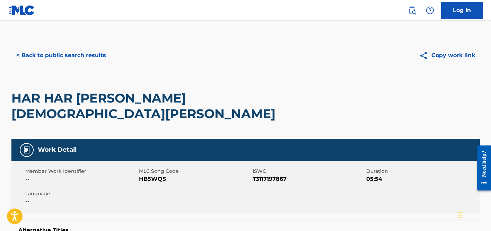
click at [92, 60] on button "< Back to public search results" at bounding box center [61, 55] width 100 height 17
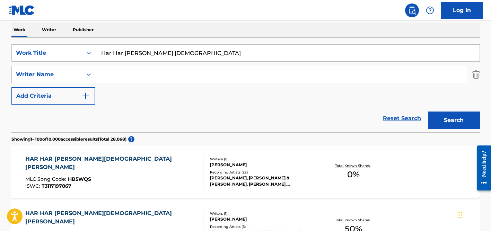
scroll to position [101, 0]
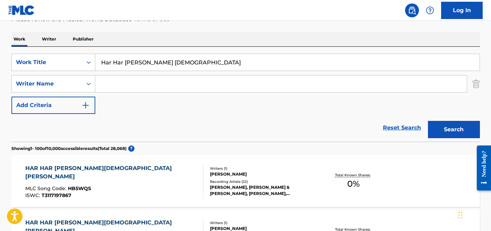
click at [120, 65] on input "Har Har [PERSON_NAME] [DEMOGRAPHIC_DATA]" at bounding box center [287, 62] width 385 height 17
type input "war"
click at [124, 82] on input "Search Form" at bounding box center [281, 84] width 372 height 17
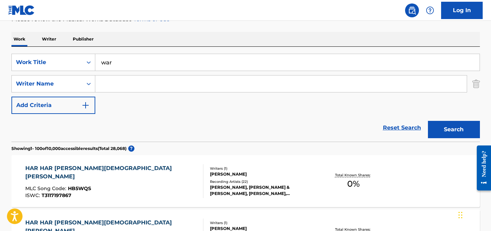
paste input "[PERSON_NAME]"
click at [428, 121] on button "Search" at bounding box center [454, 129] width 52 height 17
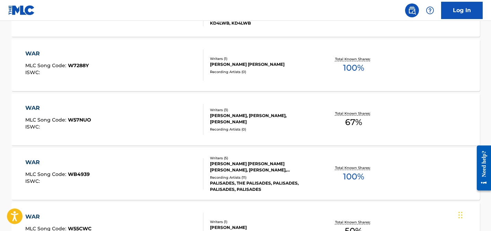
scroll to position [92, 0]
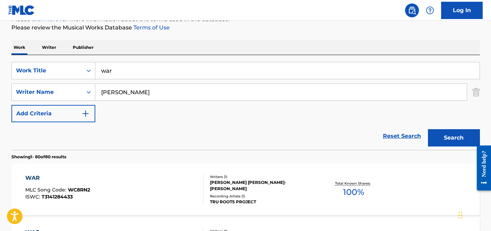
click at [136, 94] on input "[PERSON_NAME]" at bounding box center [281, 92] width 372 height 17
type input "senneville"
click at [123, 73] on input "war" at bounding box center [287, 70] width 385 height 17
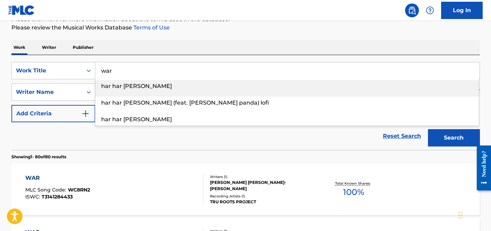
click at [123, 73] on input "war" at bounding box center [287, 70] width 385 height 17
paste input "Marriage D' Amou"
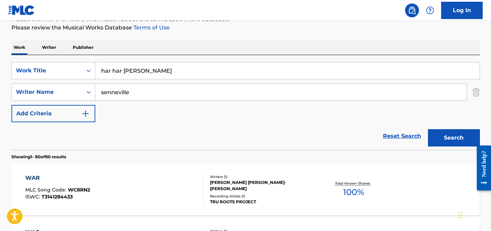
click at [123, 66] on input "har har [PERSON_NAME]" at bounding box center [287, 70] width 385 height 17
paste input "Marriage D' Amour"
type input "Marriage D' Amour"
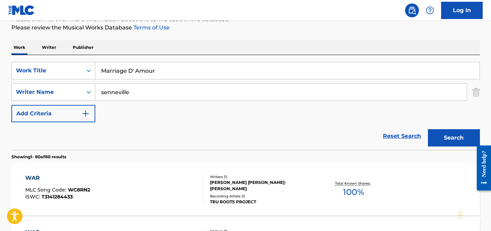
click at [138, 51] on div "Work Writer Publisher" at bounding box center [245, 47] width 469 height 15
click at [148, 89] on input "senneville" at bounding box center [281, 92] width 372 height 17
click at [428, 129] on button "Search" at bounding box center [454, 137] width 52 height 17
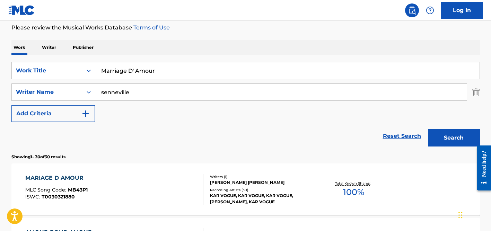
scroll to position [65, 0]
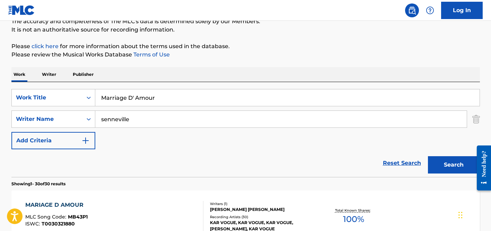
click at [127, 126] on input "senneville" at bounding box center [281, 119] width 372 height 17
type input "[PERSON_NAME]"
click at [138, 104] on input "Marriage D' Amour" at bounding box center [287, 97] width 385 height 17
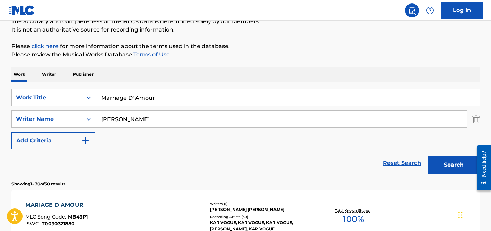
click at [138, 104] on input "Marriage D' Amour" at bounding box center [287, 97] width 385 height 17
paste input "Rip It Up"
click at [151, 119] on input "[PERSON_NAME]" at bounding box center [281, 119] width 372 height 17
click at [428, 156] on button "Search" at bounding box center [454, 164] width 52 height 17
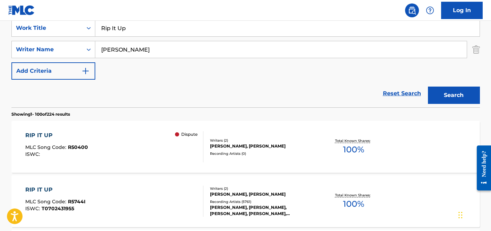
scroll to position [118, 0]
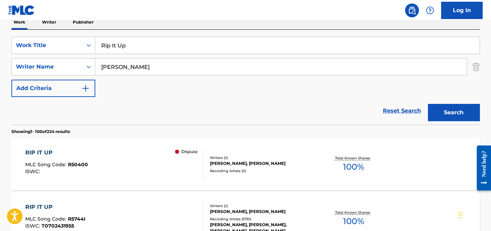
click at [137, 45] on input "Rip It Up" at bounding box center [287, 45] width 385 height 17
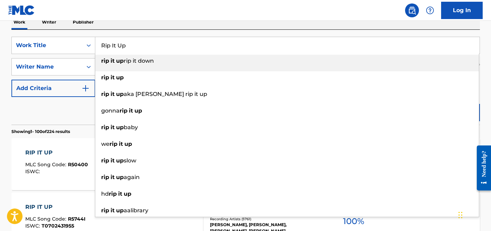
click at [137, 45] on input "Rip It Up" at bounding box center [287, 45] width 385 height 17
paste input "Sweet Harmony"
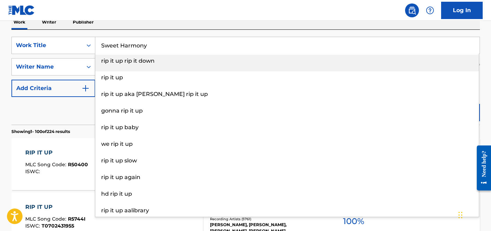
type input "Sweet Harmony"
click at [171, 33] on div "SearchWithCriteria08e9da27-e66e-4657-b124-8e6c01b2297c Work Title Sweet Harmony…" at bounding box center [245, 77] width 469 height 95
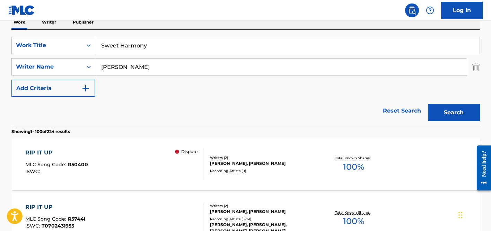
click at [150, 62] on input "[PERSON_NAME]" at bounding box center [281, 67] width 372 height 17
click at [428, 104] on button "Search" at bounding box center [454, 112] width 52 height 17
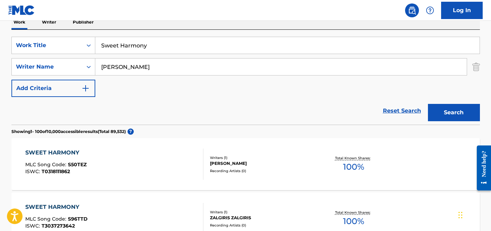
type input "[PERSON_NAME]"
click at [428, 104] on button "Search" at bounding box center [454, 112] width 52 height 17
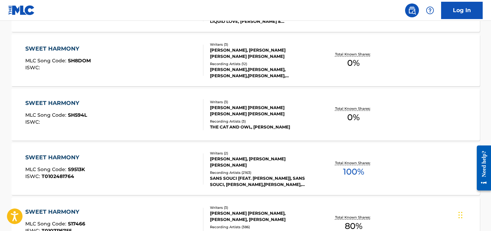
scroll to position [0, 0]
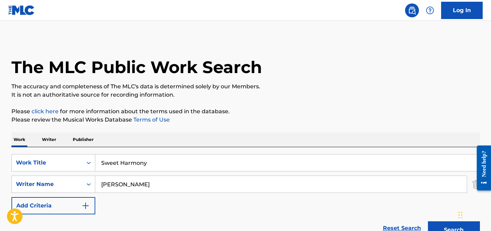
click at [139, 159] on input "Sweet Harmony" at bounding box center [287, 163] width 385 height 17
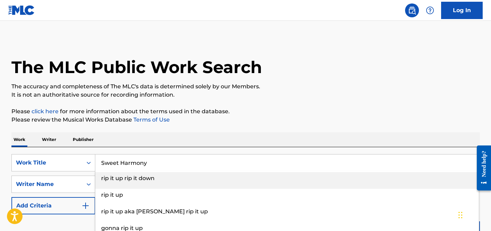
click at [139, 159] on input "Sweet Harmony" at bounding box center [287, 163] width 385 height 17
paste input "[US_STATE] Gold"
type input "[US_STATE] Gold"
click at [145, 144] on div "Work Writer Publisher" at bounding box center [245, 139] width 469 height 15
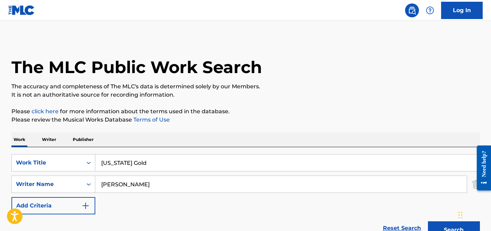
click at [139, 191] on input "[PERSON_NAME]" at bounding box center [281, 184] width 372 height 17
click at [428, 222] on button "Search" at bounding box center [454, 230] width 52 height 17
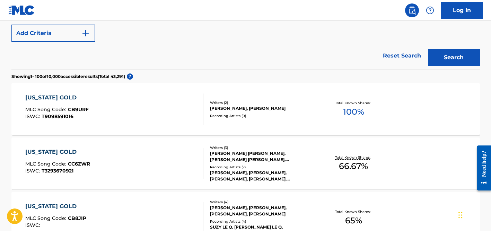
scroll to position [101, 0]
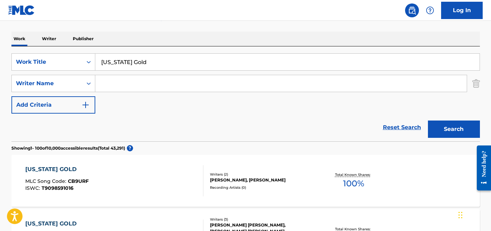
click at [157, 83] on input "Search Form" at bounding box center [281, 83] width 372 height 17
paste input "[PERSON_NAME]"
click at [428, 121] on button "Search" at bounding box center [454, 129] width 52 height 17
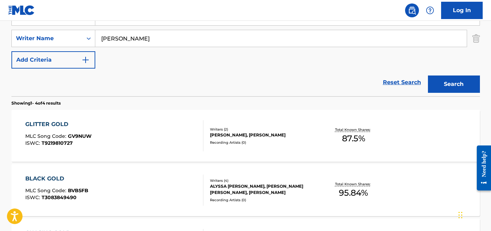
scroll to position [147, 0]
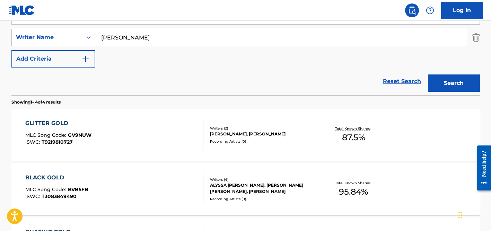
click at [158, 37] on input "[PERSON_NAME]" at bounding box center [281, 37] width 372 height 17
paste input "[PERSON_NAME]"
type input "[PERSON_NAME]"
click at [428, 75] on button "Search" at bounding box center [454, 83] width 52 height 17
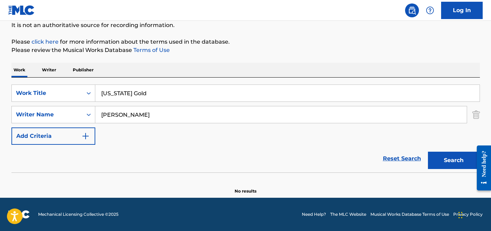
scroll to position [70, 0]
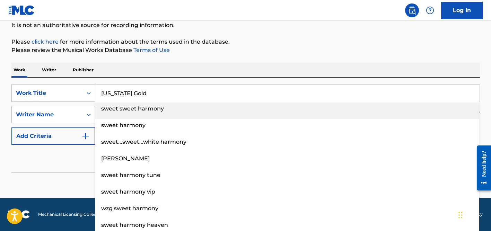
click at [137, 98] on input "[US_STATE] Gold" at bounding box center [287, 93] width 385 height 17
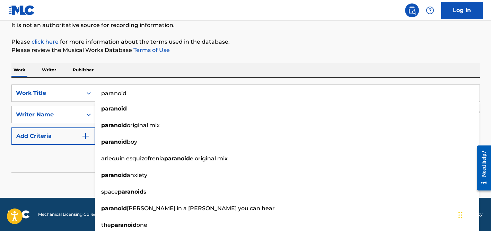
type input "paranoid"
click at [72, 160] on div "Reset Search Search" at bounding box center [245, 159] width 469 height 28
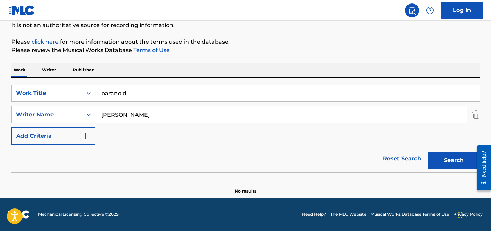
click at [118, 108] on input "[PERSON_NAME]" at bounding box center [281, 114] width 372 height 17
click at [118, 115] on input "[PERSON_NAME]" at bounding box center [281, 114] width 372 height 17
paste input "[PERSON_NAME]"
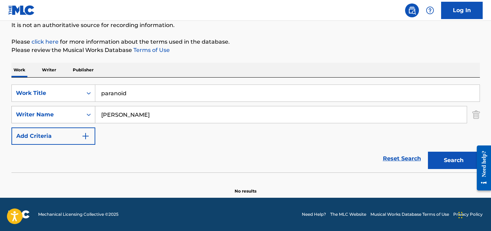
drag, startPoint x: 129, startPoint y: 115, endPoint x: 67, endPoint y: 111, distance: 62.2
click at [67, 111] on div "SearchWithCriteria3f9d688b-0c87-4528-af52-234dd7fbaa15 Writer Name [PERSON_NAME]" at bounding box center [245, 114] width 469 height 17
type input "[PERSON_NAME]"
click at [428, 152] on button "Search" at bounding box center [454, 160] width 52 height 17
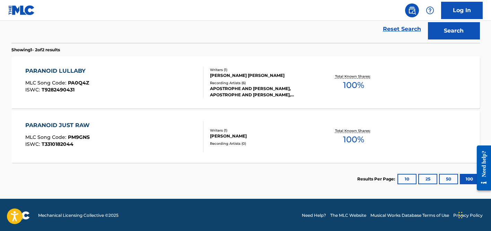
scroll to position [200, 0]
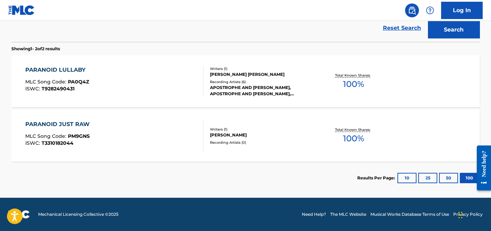
click at [78, 134] on span "PM9GNS" at bounding box center [79, 136] width 22 height 6
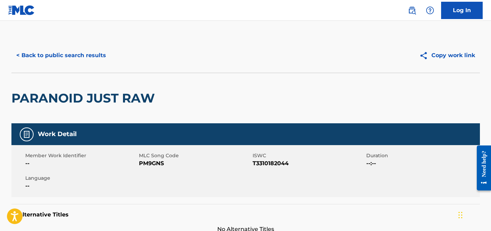
click at [108, 57] on button "< Back to public search results" at bounding box center [61, 55] width 100 height 17
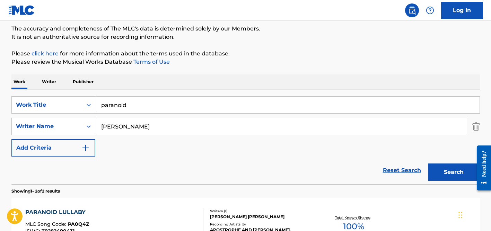
scroll to position [47, 0]
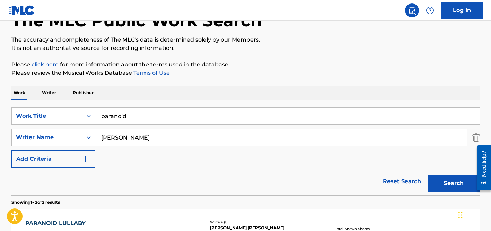
click at [128, 118] on input "paranoid" at bounding box center [287, 116] width 385 height 17
paste input "NBD//Hack"
type input "NBD//Hack"
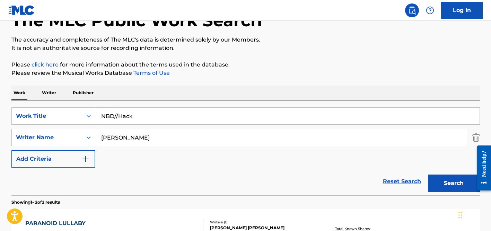
click at [136, 131] on input "[PERSON_NAME]" at bounding box center [281, 137] width 372 height 17
paste input "[PERSON_NAME]"
type input "[PERSON_NAME]"
click at [428, 175] on button "Search" at bounding box center [454, 183] width 52 height 17
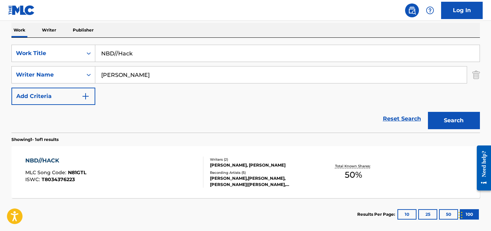
scroll to position [146, 0]
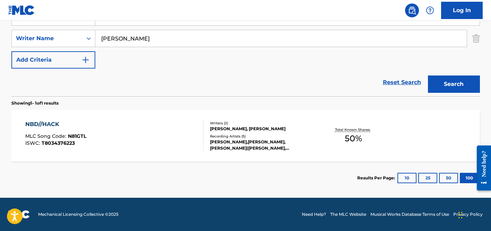
click at [241, 141] on div "[PERSON_NAME],[PERSON_NAME], [PERSON_NAME]|[PERSON_NAME], [PERSON_NAME], [PERSO…" at bounding box center [262, 145] width 105 height 12
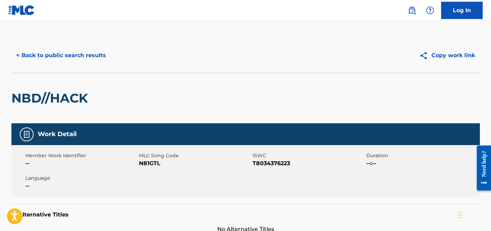
click at [91, 55] on button "< Back to public search results" at bounding box center [61, 55] width 100 height 17
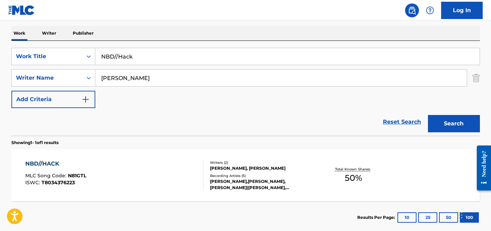
click at [107, 58] on input "NBD//Hack" at bounding box center [287, 56] width 385 height 17
click at [137, 58] on input "NBD//Hack" at bounding box center [287, 56] width 385 height 17
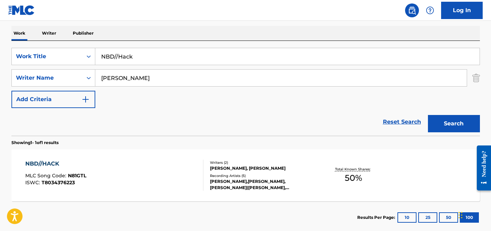
click at [137, 58] on input "NBD//Hack" at bounding box center [287, 56] width 385 height 17
paste input "facing breathing"
type input "facing breathing"
click at [141, 72] on input "[PERSON_NAME]" at bounding box center [281, 78] width 372 height 17
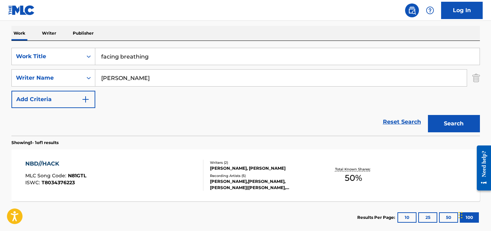
type input "[PERSON_NAME]"
click at [428, 115] on button "Search" at bounding box center [454, 123] width 52 height 17
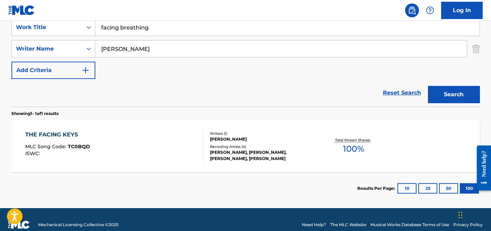
scroll to position [131, 0]
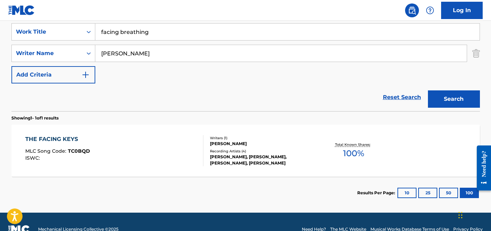
click at [237, 149] on div "Recording Artists ( 4 )" at bounding box center [262, 151] width 105 height 5
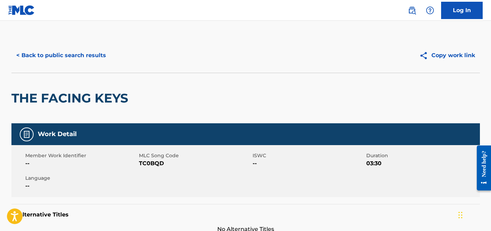
click at [87, 53] on button "< Back to public search results" at bounding box center [61, 55] width 100 height 17
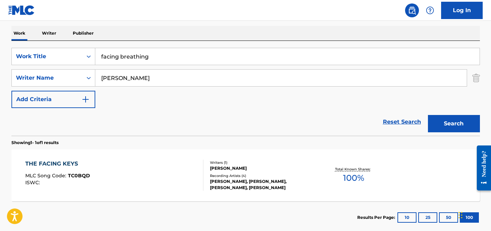
scroll to position [103, 0]
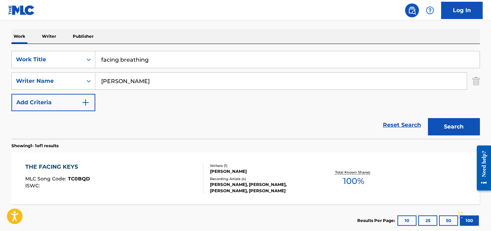
click at [122, 78] on input "[PERSON_NAME]" at bounding box center [281, 81] width 372 height 17
type input "[PERSON_NAME]"
click at [128, 59] on input "facing breathing" at bounding box center [287, 59] width 385 height 17
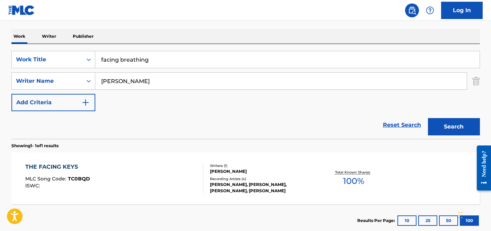
click at [128, 59] on input "facing breathing" at bounding box center [287, 59] width 385 height 17
paste input "Bandida Entrenada"
type input "Bandida Entrenada"
click at [428, 118] on button "Search" at bounding box center [454, 126] width 52 height 17
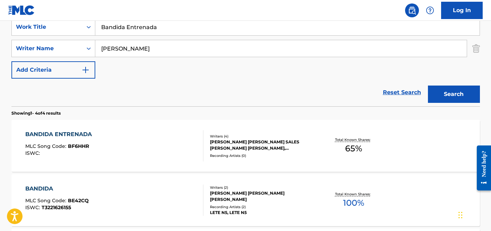
scroll to position [130, 0]
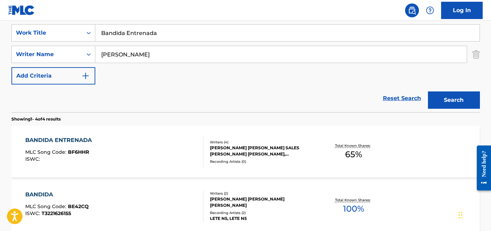
click at [136, 57] on input "[PERSON_NAME]" at bounding box center [281, 54] width 372 height 17
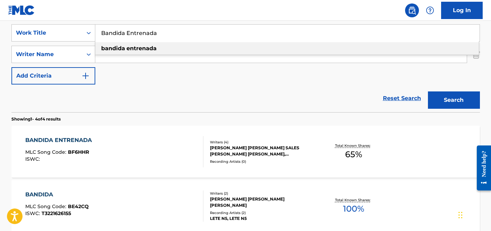
click at [143, 35] on input "Bandida Entrenada" at bounding box center [287, 33] width 385 height 17
paste input "[PERSON_NAME] Sawan Me"
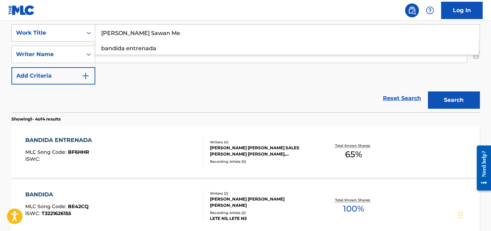
type input "[PERSON_NAME] Sawan Me"
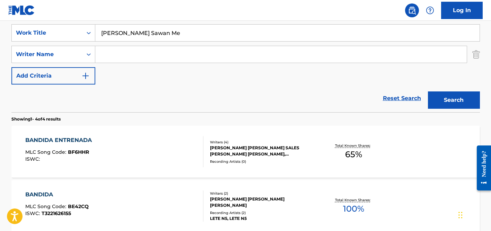
click at [136, 71] on div "SearchWithCriteria08e9da27-e66e-4657-b124-8e6c01b2297c Work Title Haridwar Chal…" at bounding box center [245, 54] width 469 height 60
click at [136, 57] on input "Search Form" at bounding box center [281, 54] width 372 height 17
click at [428, 92] on button "Search" at bounding box center [454, 100] width 52 height 17
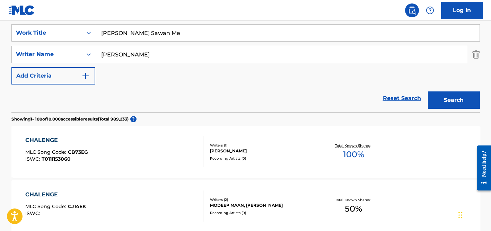
type input "[PERSON_NAME]"
click at [157, 34] on input "[PERSON_NAME] Sawan Me" at bounding box center [287, 33] width 385 height 17
paste input "[PERSON_NAME]"
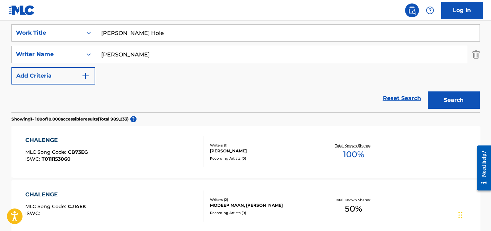
type input "[PERSON_NAME] Hole"
click at [428, 92] on button "Search" at bounding box center [454, 100] width 52 height 17
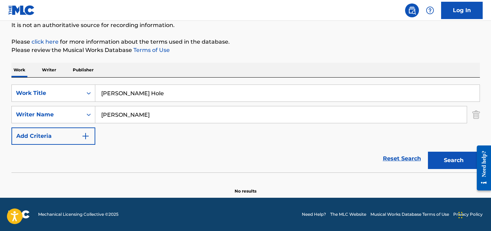
scroll to position [70, 0]
click at [149, 115] on input "[PERSON_NAME]" at bounding box center [281, 114] width 372 height 17
click at [428, 152] on button "Search" at bounding box center [454, 160] width 52 height 17
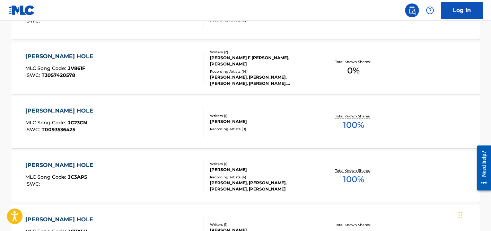
scroll to position [599, 0]
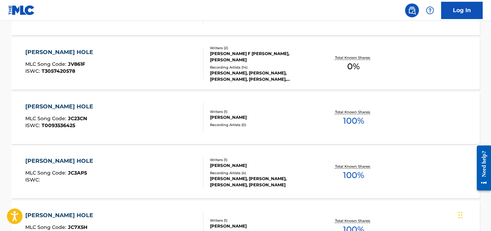
click at [251, 70] on div "[PERSON_NAME], [PERSON_NAME], [PERSON_NAME], [PERSON_NAME], [PERSON_NAME]" at bounding box center [262, 76] width 105 height 12
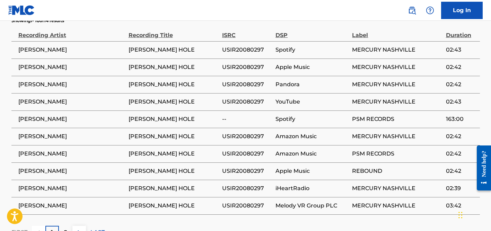
scroll to position [443, 0]
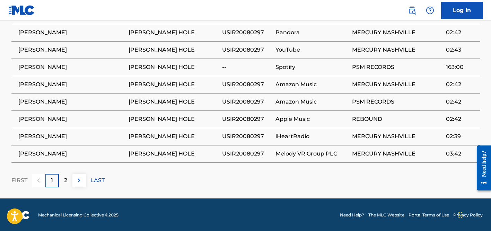
click at [66, 178] on p "2" at bounding box center [65, 181] width 3 height 8
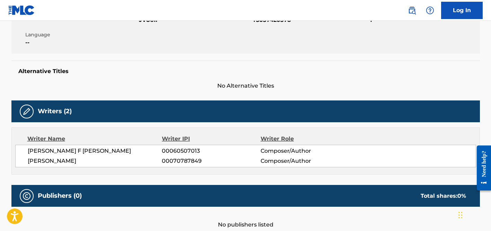
scroll to position [0, 0]
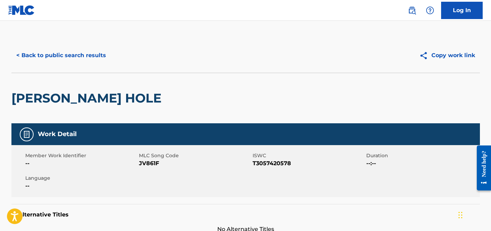
click at [99, 57] on button "< Back to public search results" at bounding box center [61, 55] width 100 height 17
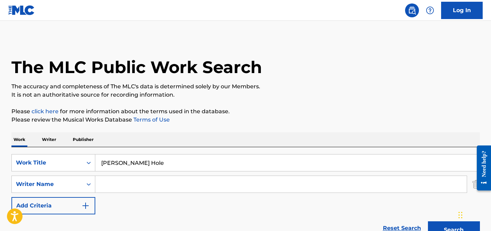
click at [126, 165] on input "[PERSON_NAME] Hole" at bounding box center [287, 163] width 385 height 17
paste input "Kabiyesi"
type input "Kabiyesi"
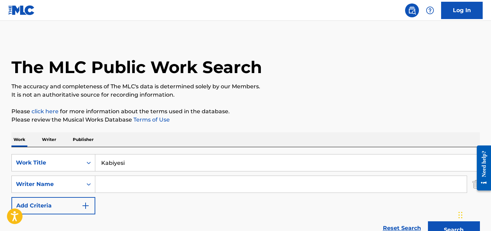
click at [428, 222] on button "Search" at bounding box center [454, 230] width 52 height 17
click at [201, 124] on p "Please review the Musical Works Database Terms of Use" at bounding box center [245, 120] width 469 height 8
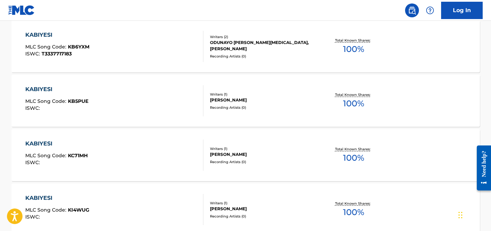
scroll to position [883, 0]
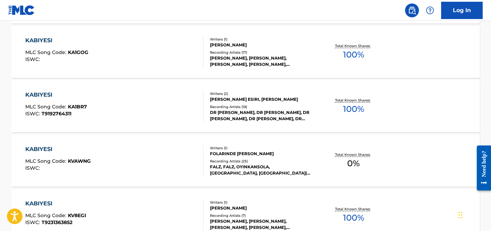
click at [237, 110] on div "Recording Artists ( 18 )" at bounding box center [262, 106] width 105 height 5
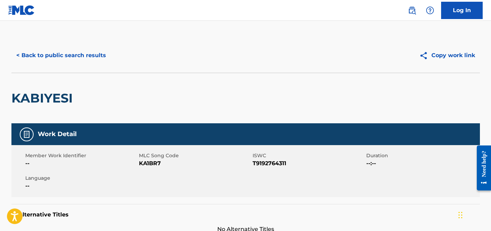
click at [59, 52] on button "< Back to public search results" at bounding box center [61, 55] width 100 height 17
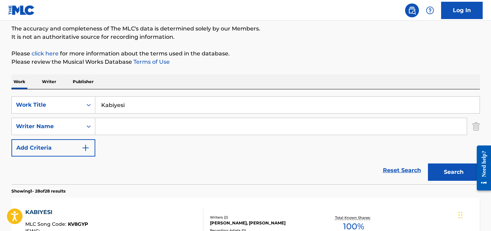
scroll to position [15, 0]
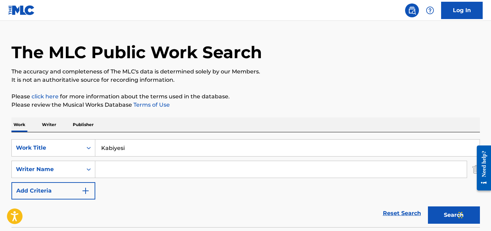
click at [135, 144] on input "Kabiyesi" at bounding box center [287, 148] width 385 height 17
paste input "Cinta [PERSON_NAME] Air [PERSON_NAME]"
type input "Cinta [PERSON_NAME] Air [PERSON_NAME]"
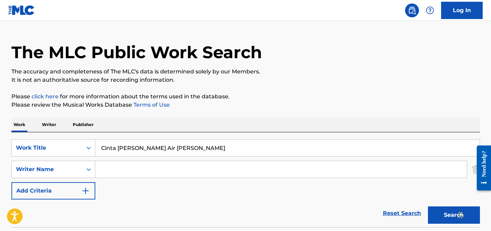
click at [131, 163] on input "Search Form" at bounding box center [281, 169] width 372 height 17
type input "[PERSON_NAME]"
click at [428, 207] on button "Search" at bounding box center [454, 215] width 52 height 17
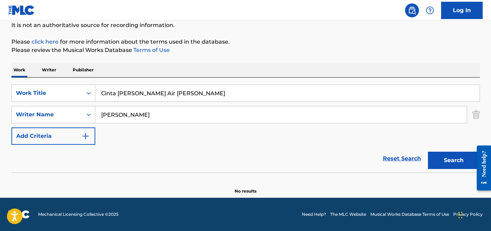
click at [126, 116] on input "[PERSON_NAME]" at bounding box center [281, 114] width 372 height 17
click at [428, 152] on button "Search" at bounding box center [454, 160] width 52 height 17
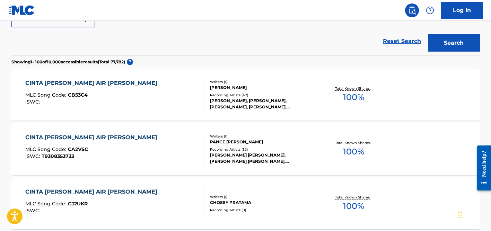
scroll to position [190, 0]
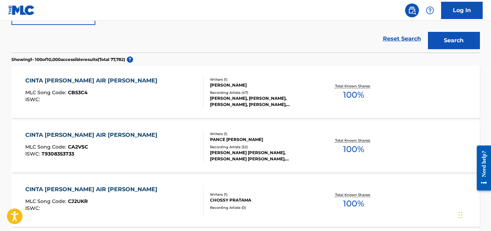
click at [224, 96] on div "[PERSON_NAME], [PERSON_NAME], [PERSON_NAME], [PERSON_NAME], [PERSON_NAME]" at bounding box center [262, 101] width 105 height 12
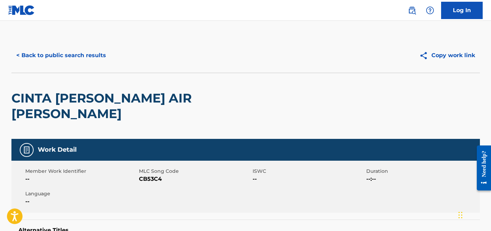
click at [89, 53] on button "< Back to public search results" at bounding box center [61, 55] width 100 height 17
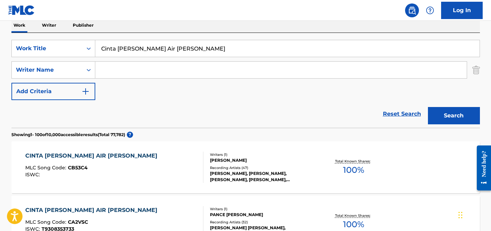
scroll to position [108, 0]
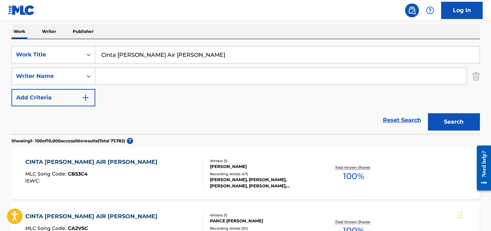
click at [128, 58] on input "Cinta [PERSON_NAME] Air [PERSON_NAME]" at bounding box center [287, 54] width 385 height 17
paste input "[PERSON_NAME] de la vie"
type input "[PERSON_NAME] de la vie"
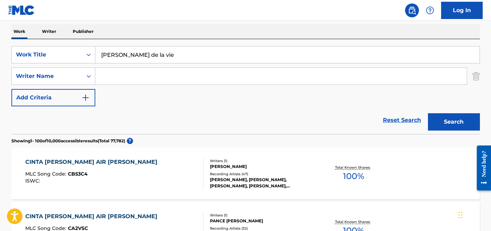
click at [129, 81] on input "Search Form" at bounding box center [281, 76] width 372 height 17
type input "hasni"
click at [428, 113] on button "Search" at bounding box center [454, 121] width 52 height 17
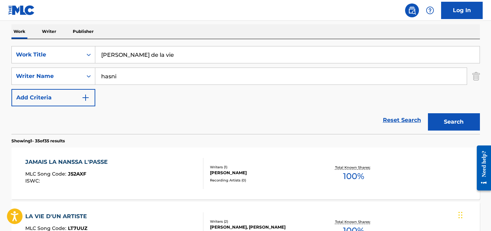
click at [141, 76] on input "hasni" at bounding box center [281, 76] width 372 height 17
click at [428, 113] on button "Search" at bounding box center [454, 121] width 52 height 17
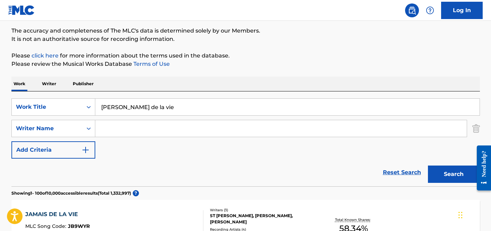
scroll to position [0, 0]
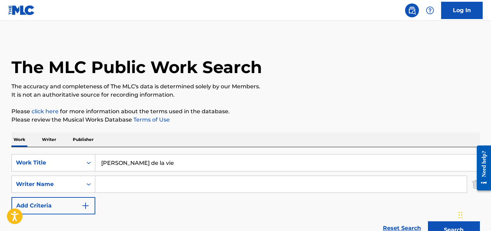
click at [131, 160] on input "[PERSON_NAME] de la vie" at bounding box center [287, 163] width 385 height 17
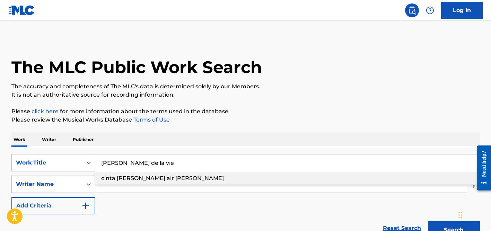
click at [131, 160] on input "[PERSON_NAME] de la vie" at bounding box center [287, 163] width 385 height 17
paste input "Levely"
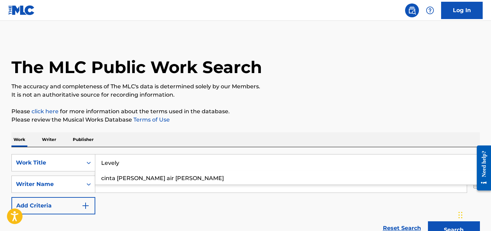
type input "Levely"
click at [151, 149] on div "SearchWithCriteria08e9da27-e66e-4657-b124-8e6c01b2297c Work Title Levely cinta …" at bounding box center [245, 194] width 469 height 95
click at [121, 179] on input "Search Form" at bounding box center [281, 184] width 372 height 17
type input "brown"
click at [428, 222] on button "Search" at bounding box center [454, 230] width 52 height 17
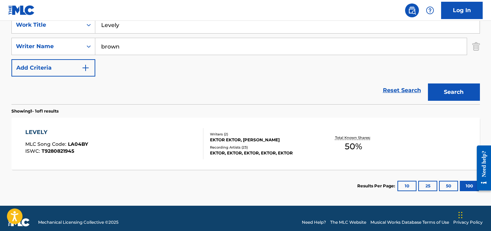
scroll to position [146, 0]
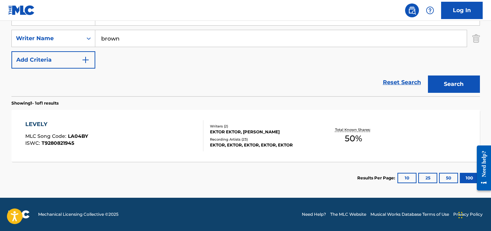
click at [234, 136] on div "Writers ( 2 ) [PERSON_NAME], [PERSON_NAME] Recording Artists ( 23 ) [PERSON_NAM…" at bounding box center [259, 136] width 111 height 25
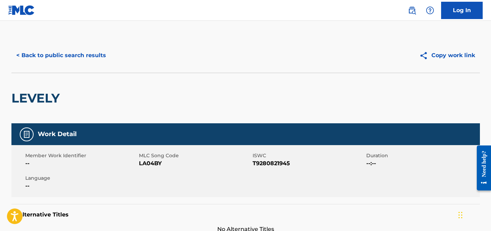
click at [74, 54] on button "< Back to public search results" at bounding box center [61, 55] width 100 height 17
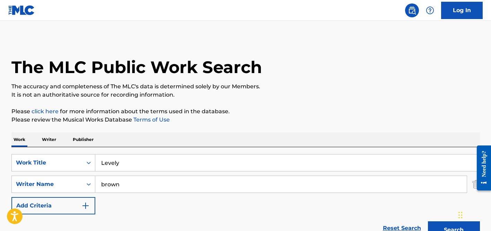
scroll to position [106, 0]
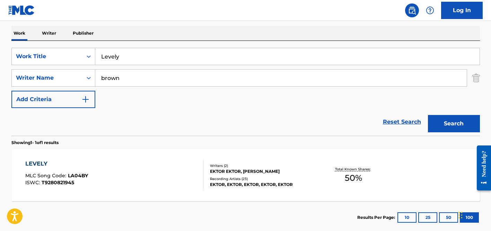
click at [117, 61] on input "Levely" at bounding box center [287, 56] width 385 height 17
paste input "abubu Song"
type input "Labubu Song"
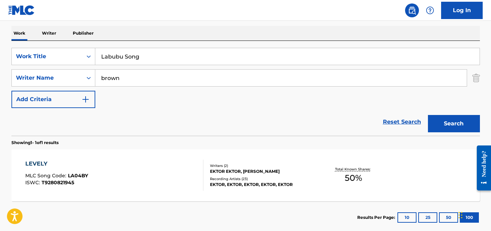
click at [120, 74] on input "brown" at bounding box center [281, 78] width 372 height 17
click at [428, 115] on button "Search" at bounding box center [454, 123] width 52 height 17
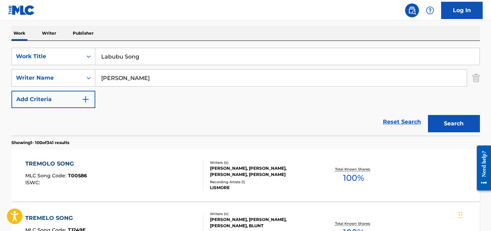
click at [133, 78] on input "[PERSON_NAME]" at bounding box center [281, 78] width 372 height 17
type input "riso"
click at [130, 56] on input "Labubu Song" at bounding box center [287, 56] width 385 height 17
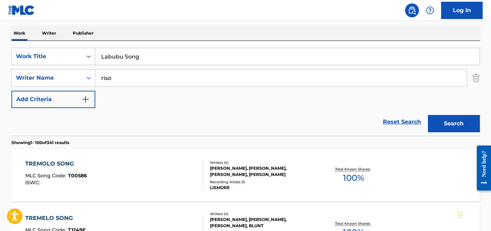
click at [130, 56] on input "Labubu Song" at bounding box center [287, 56] width 385 height 17
paste input "Alucinado"
type input "Alucinado"
click at [132, 76] on input "riso" at bounding box center [281, 78] width 372 height 17
click at [428, 115] on button "Search" at bounding box center [454, 123] width 52 height 17
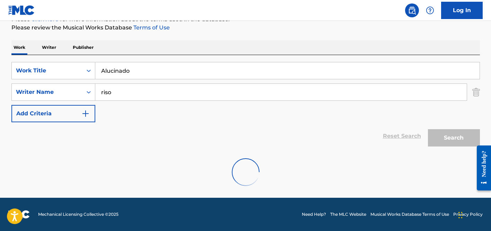
scroll to position [70, 0]
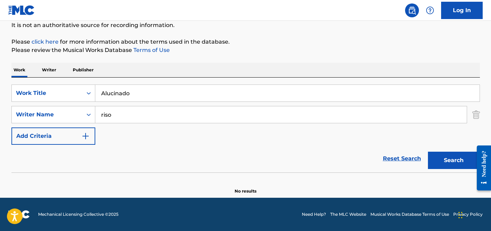
click at [108, 114] on input "riso" at bounding box center [281, 114] width 372 height 17
click at [428, 152] on button "Search" at bounding box center [454, 160] width 52 height 17
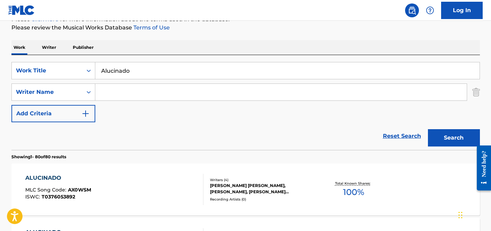
scroll to position [106, 0]
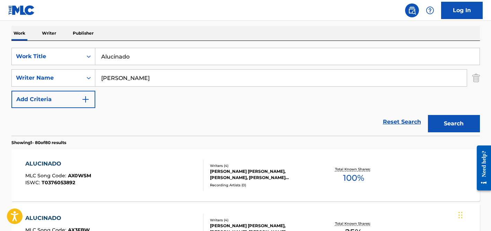
type input "[PERSON_NAME]"
click at [428, 115] on button "Search" at bounding box center [454, 123] width 52 height 17
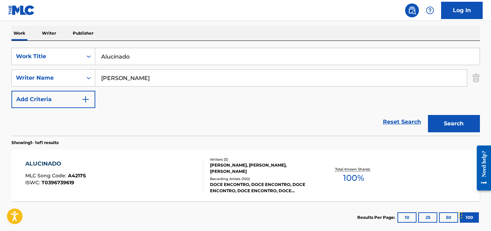
click at [224, 177] on div "Recording Artists ( 100 )" at bounding box center [262, 179] width 105 height 5
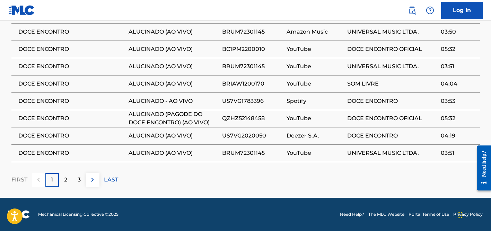
scroll to position [549, 0]
click at [66, 177] on p "2" at bounding box center [65, 180] width 3 height 8
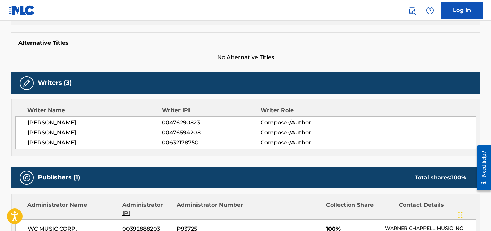
scroll to position [171, 0]
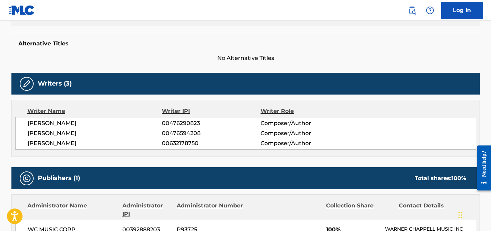
click at [61, 133] on span "[PERSON_NAME]" at bounding box center [95, 133] width 135 height 8
copy div "[PERSON_NAME]"
